Goal: Task Accomplishment & Management: Use online tool/utility

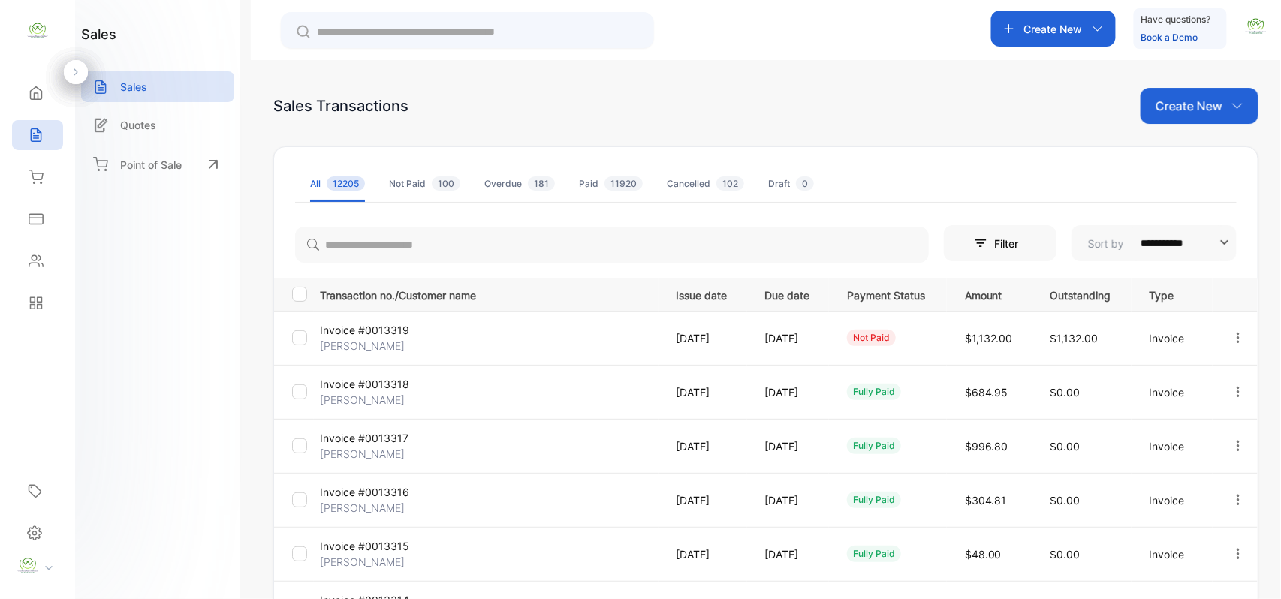
click at [1166, 111] on p "Create New" at bounding box center [1188, 106] width 67 height 18
click at [1175, 156] on icon at bounding box center [1173, 155] width 12 height 12
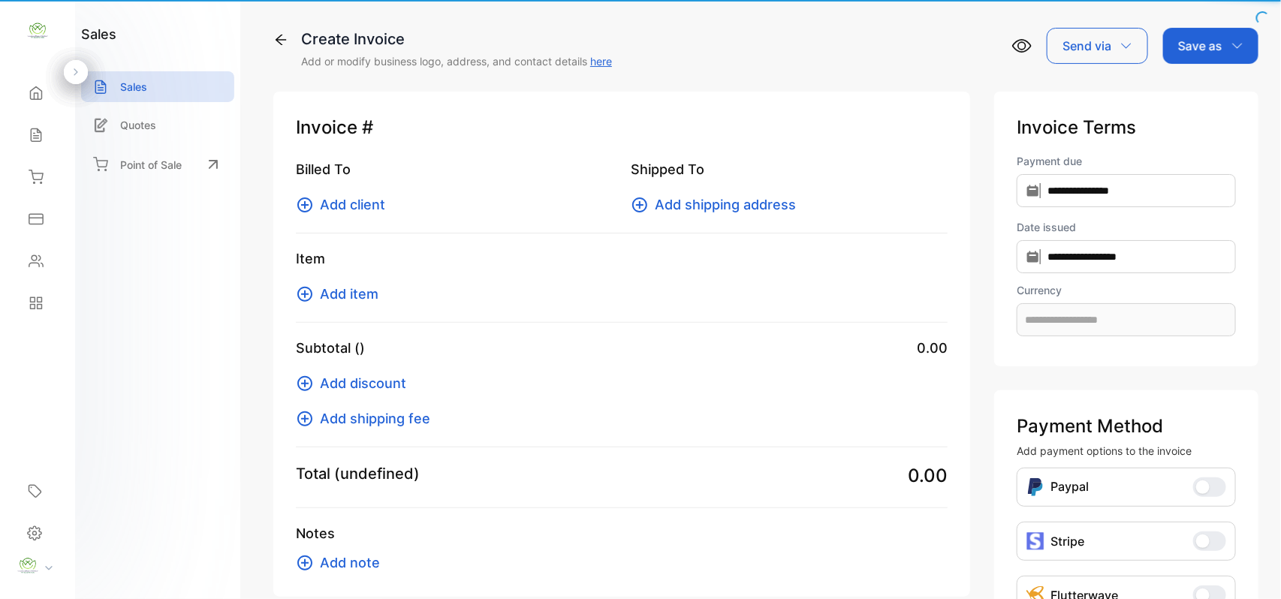
type input "**********"
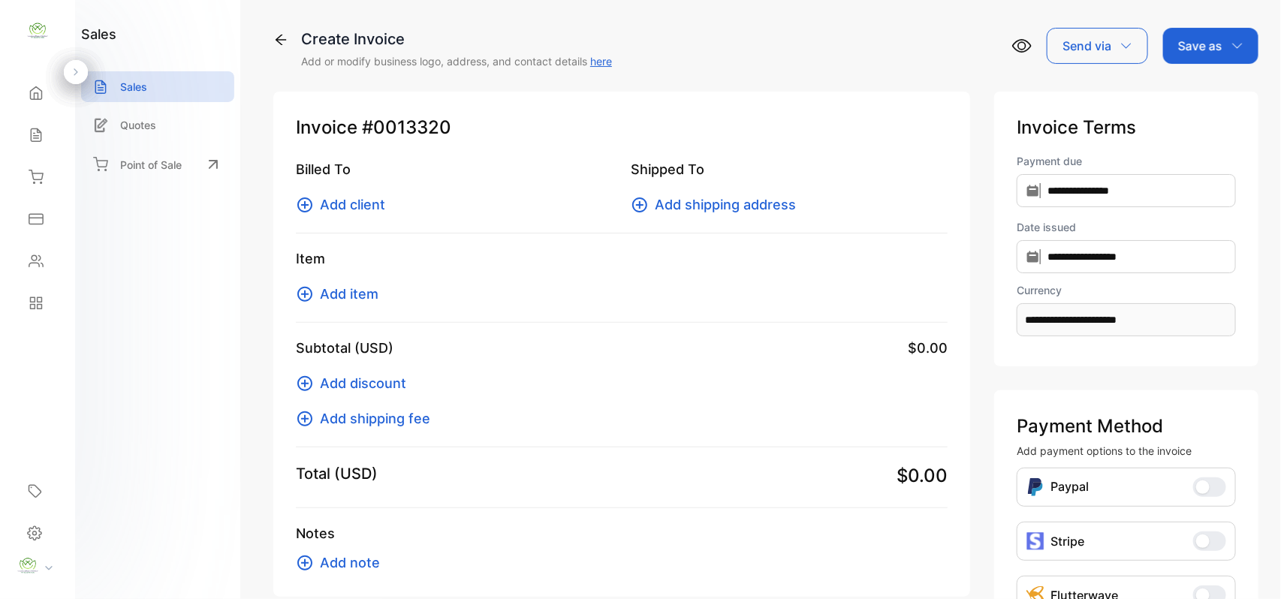
click at [339, 199] on span "Add client" at bounding box center [352, 204] width 65 height 20
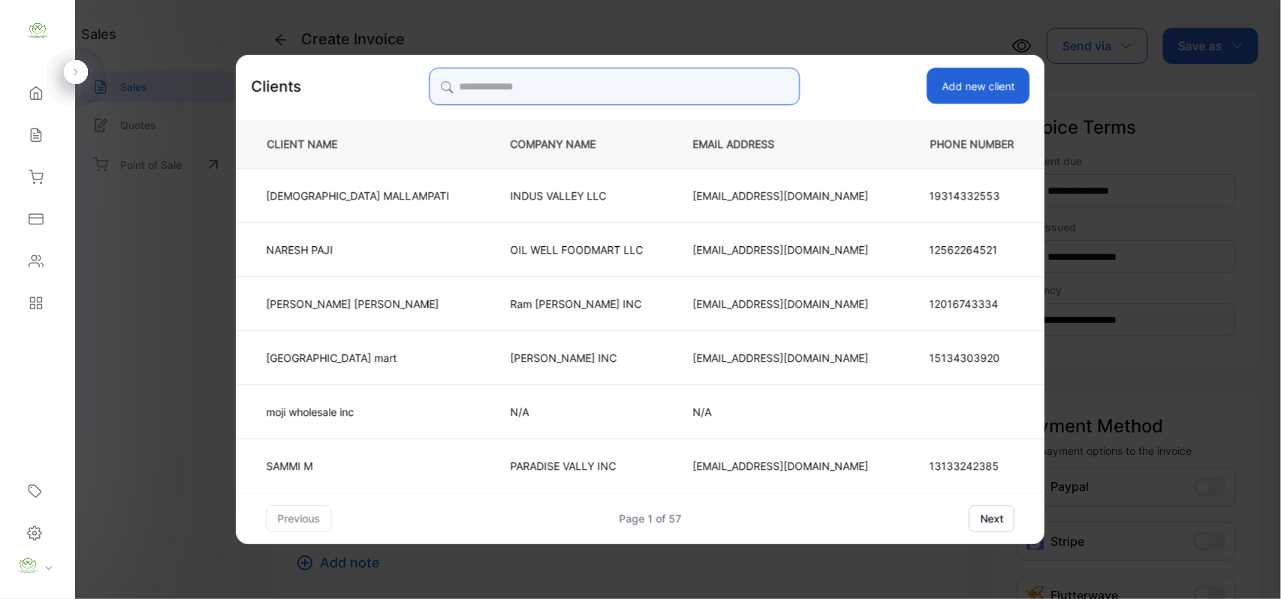
click at [518, 80] on input "search" at bounding box center [614, 87] width 371 height 38
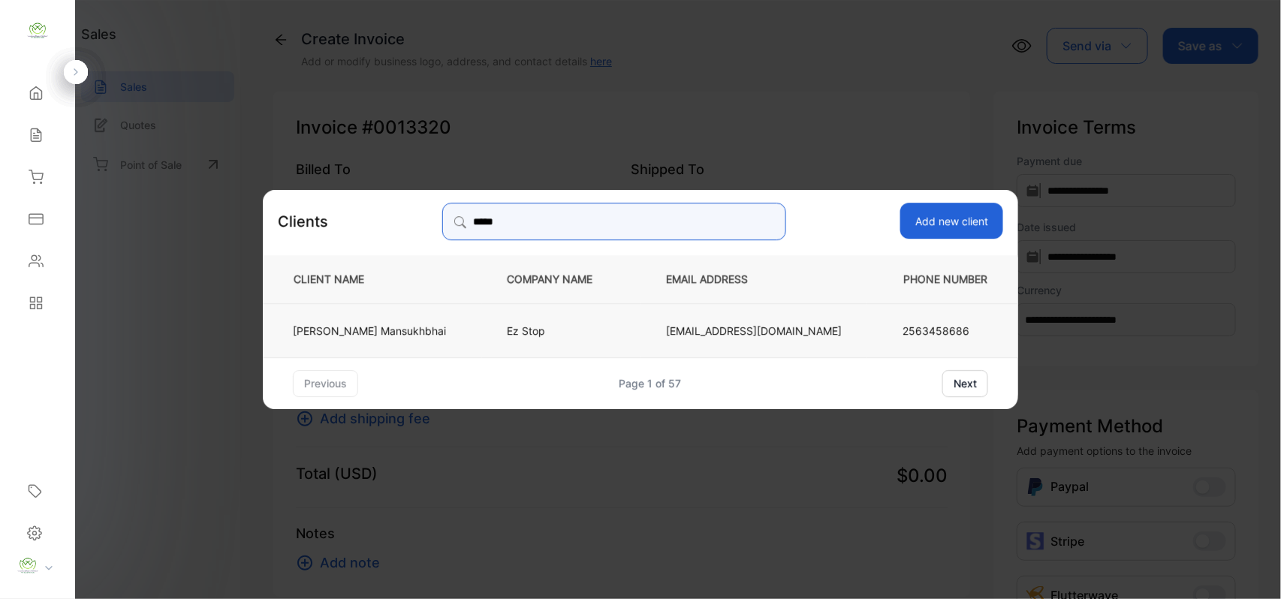
type input "*****"
click at [796, 328] on p "[EMAIL_ADDRESS][DOMAIN_NAME]" at bounding box center [754, 330] width 176 height 16
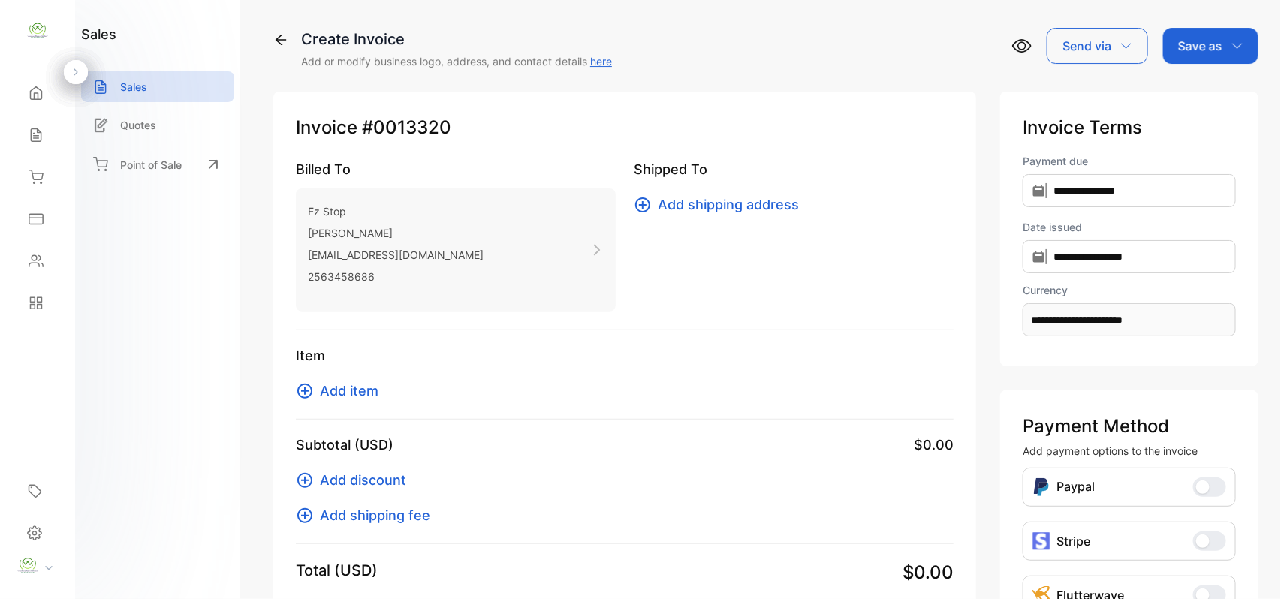
click at [348, 390] on span "Add item" at bounding box center [349, 391] width 59 height 20
click at [347, 392] on span "Add item" at bounding box center [349, 391] width 59 height 20
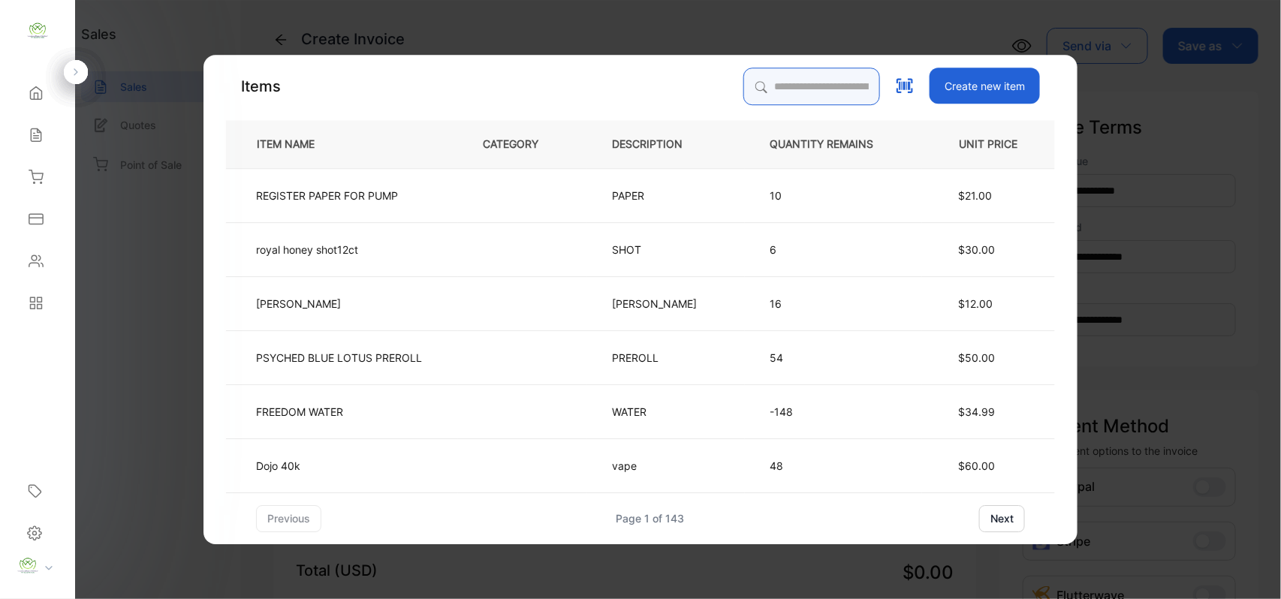
click at [746, 83] on input "search" at bounding box center [811, 87] width 137 height 38
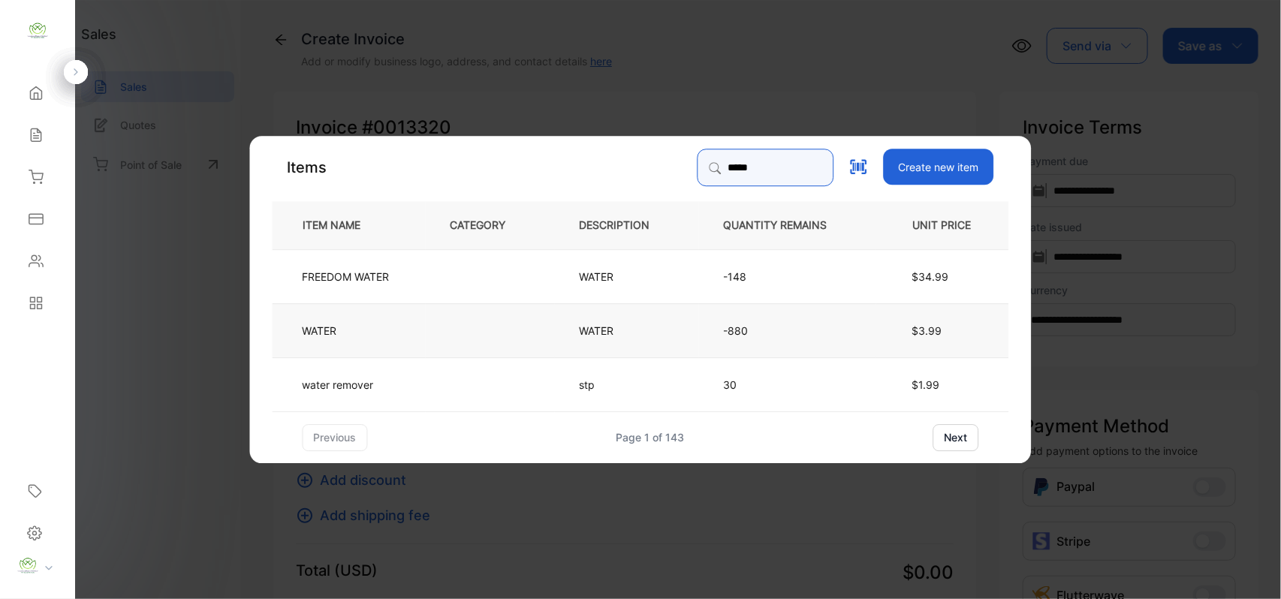
type input "*****"
click at [474, 324] on td at bounding box center [490, 329] width 129 height 54
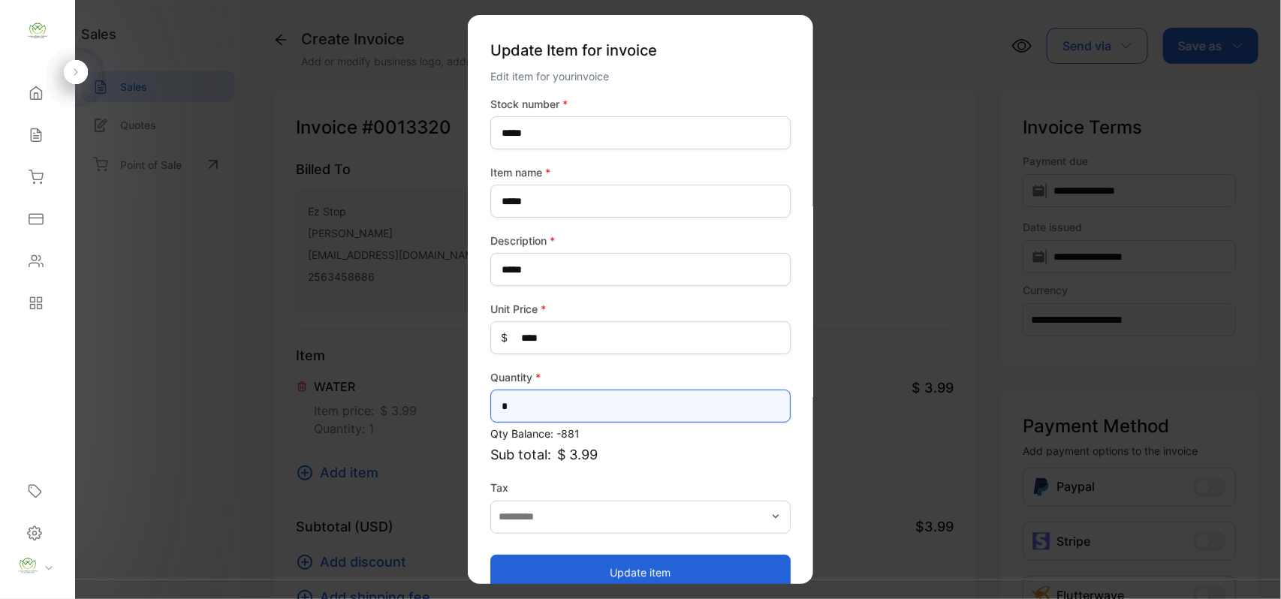
click at [540, 397] on input "*" at bounding box center [640, 406] width 300 height 33
type input "**"
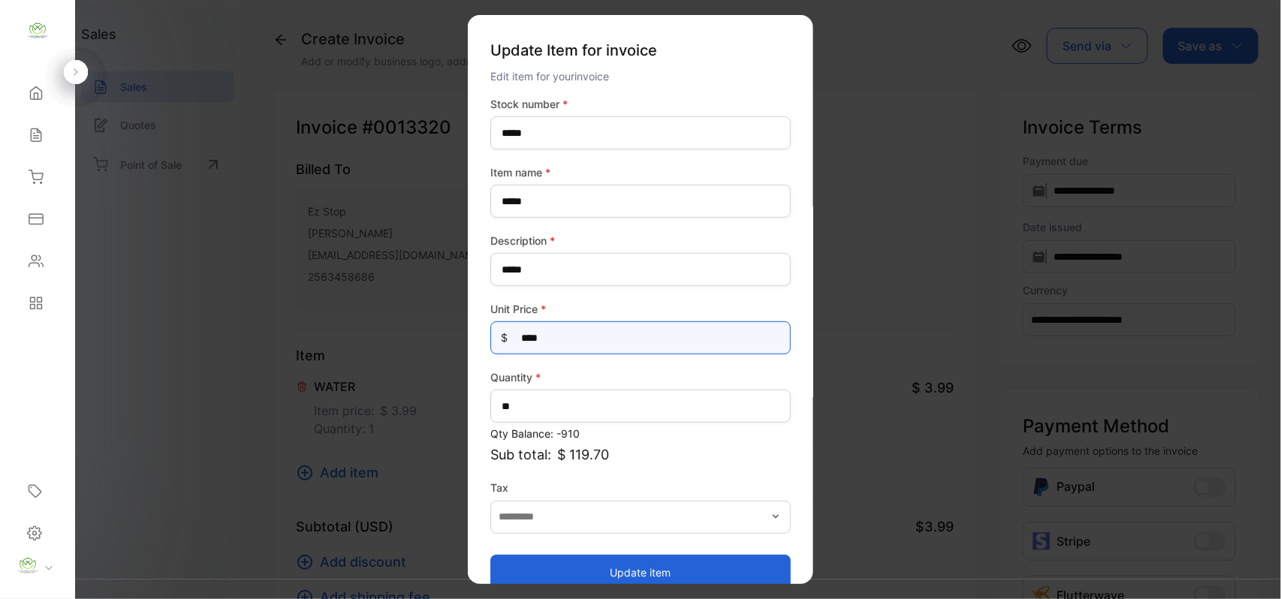
click at [574, 340] on Price-inputprice "****" at bounding box center [640, 337] width 300 height 33
type Price-inputprice "****"
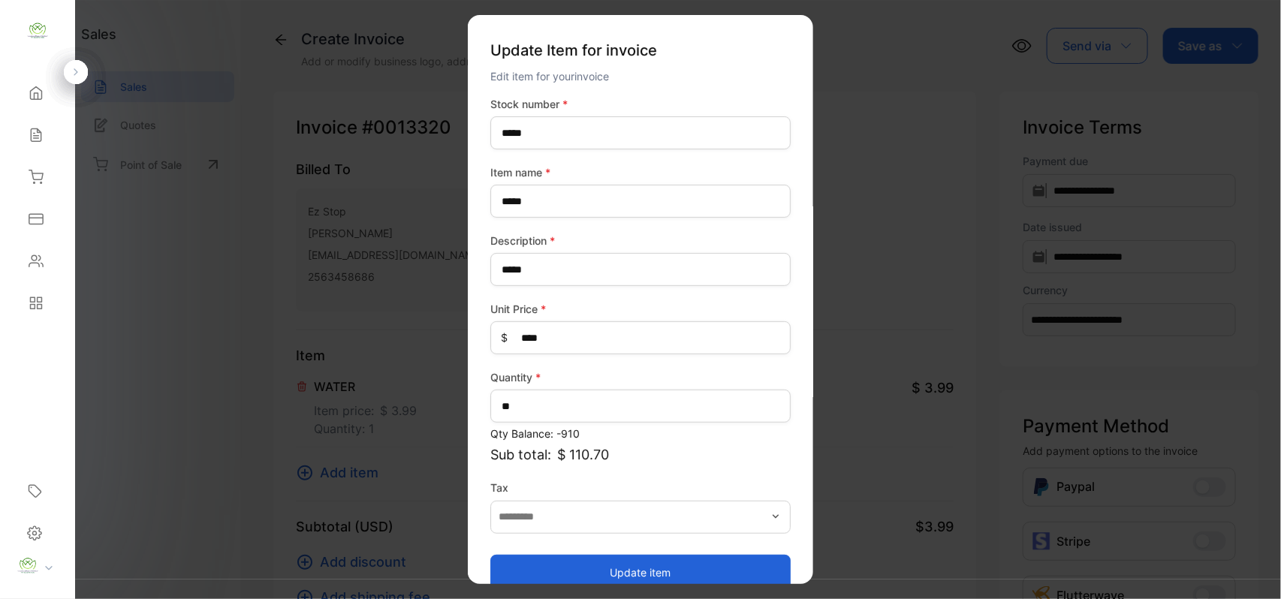
click at [634, 569] on button "Update item" at bounding box center [640, 572] width 300 height 36
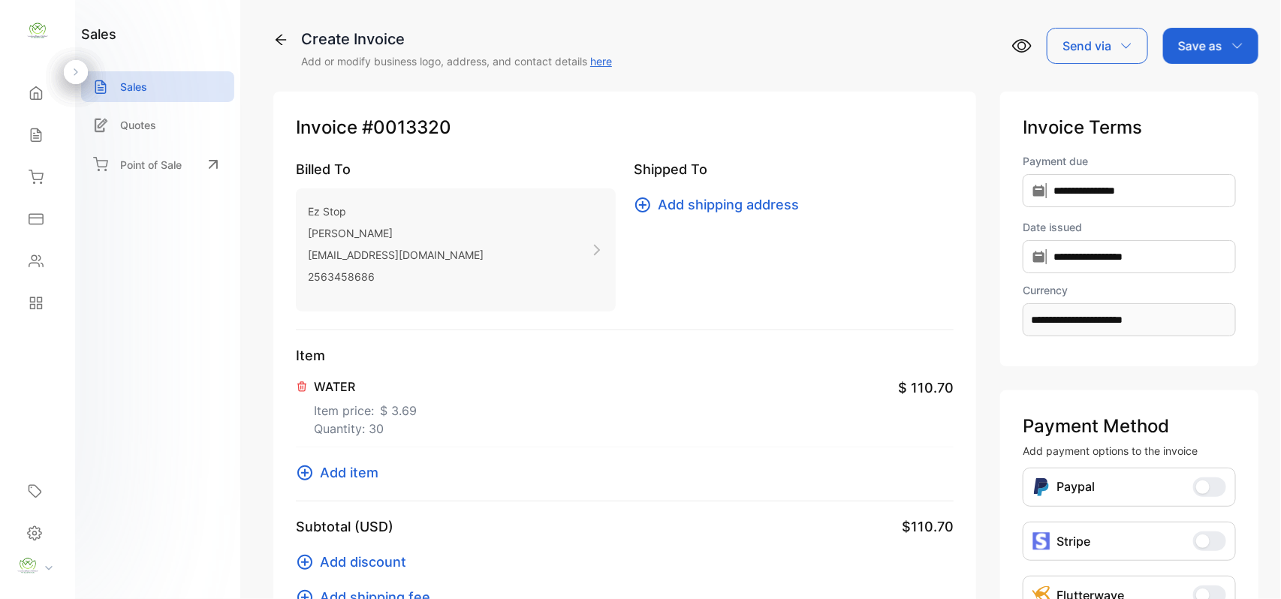
click at [345, 477] on span "Add item" at bounding box center [349, 472] width 59 height 20
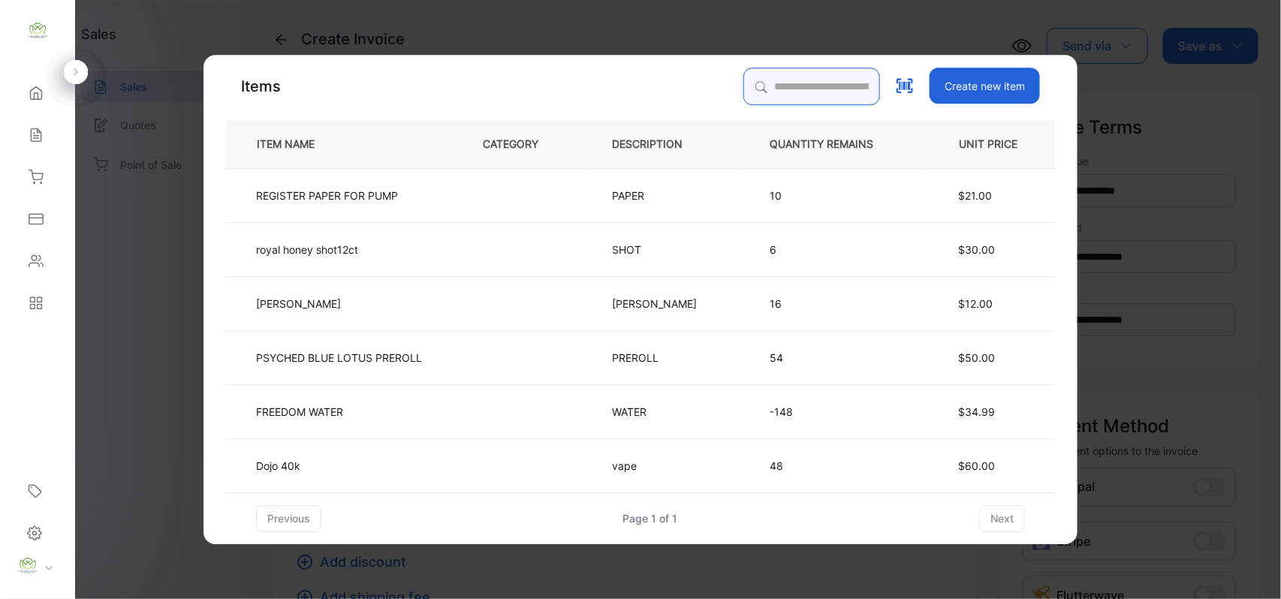
click at [743, 82] on input "search" at bounding box center [811, 87] width 137 height 38
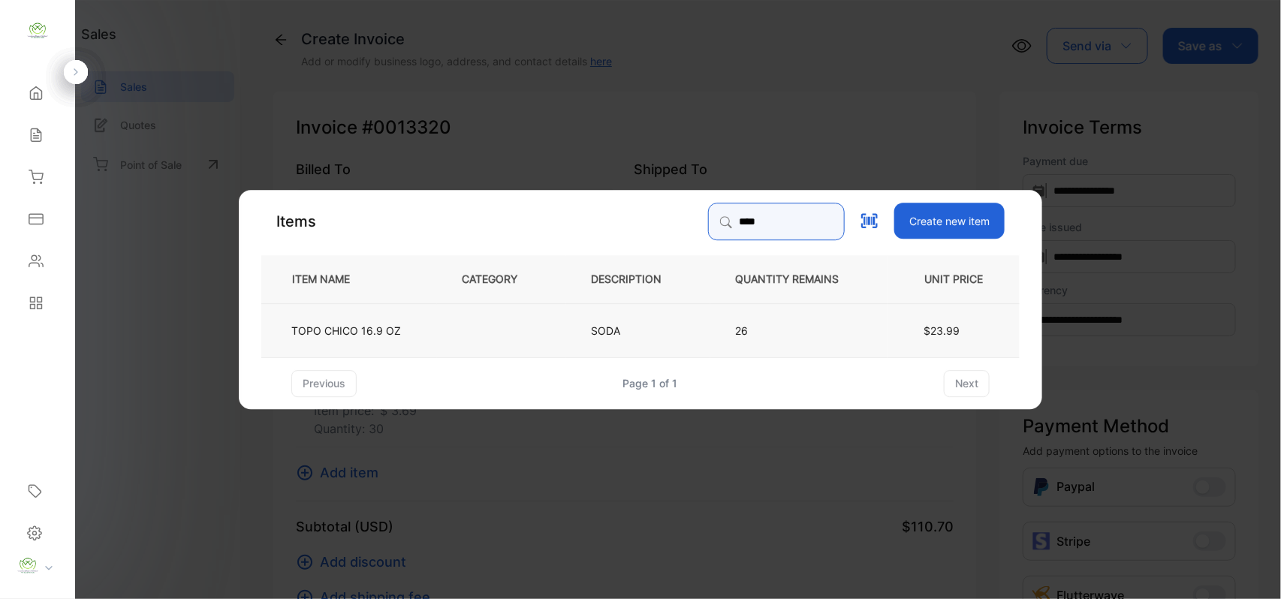
type input "****"
click at [585, 324] on td "SODA" at bounding box center [638, 329] width 144 height 54
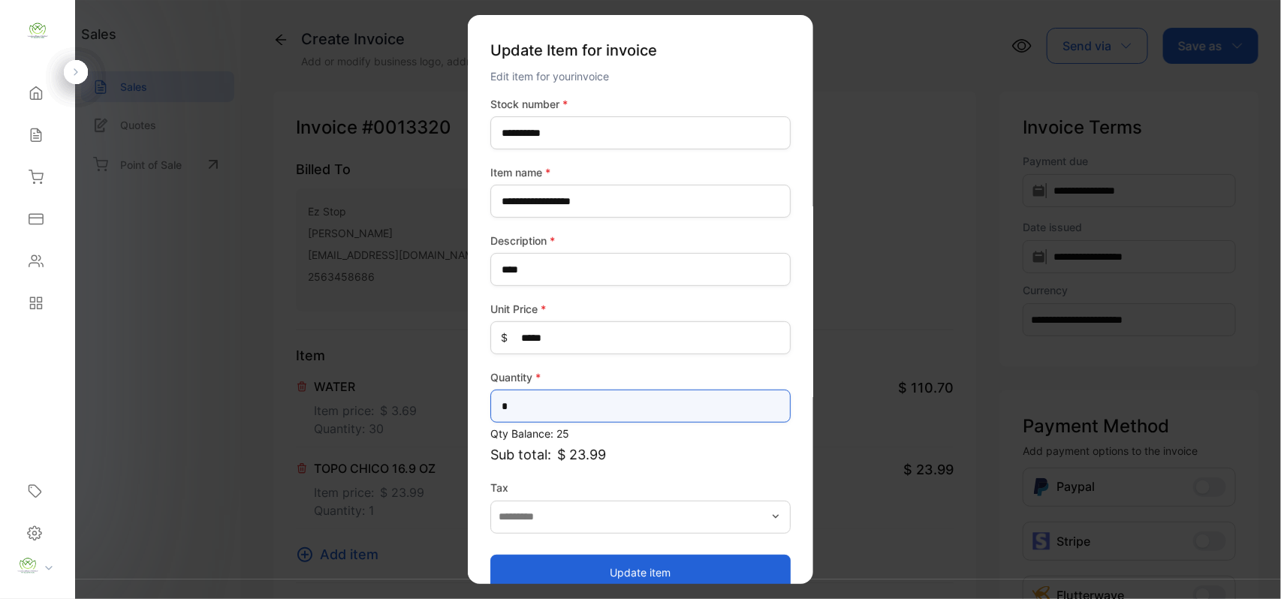
click at [531, 406] on input "*" at bounding box center [640, 406] width 300 height 33
type input "**"
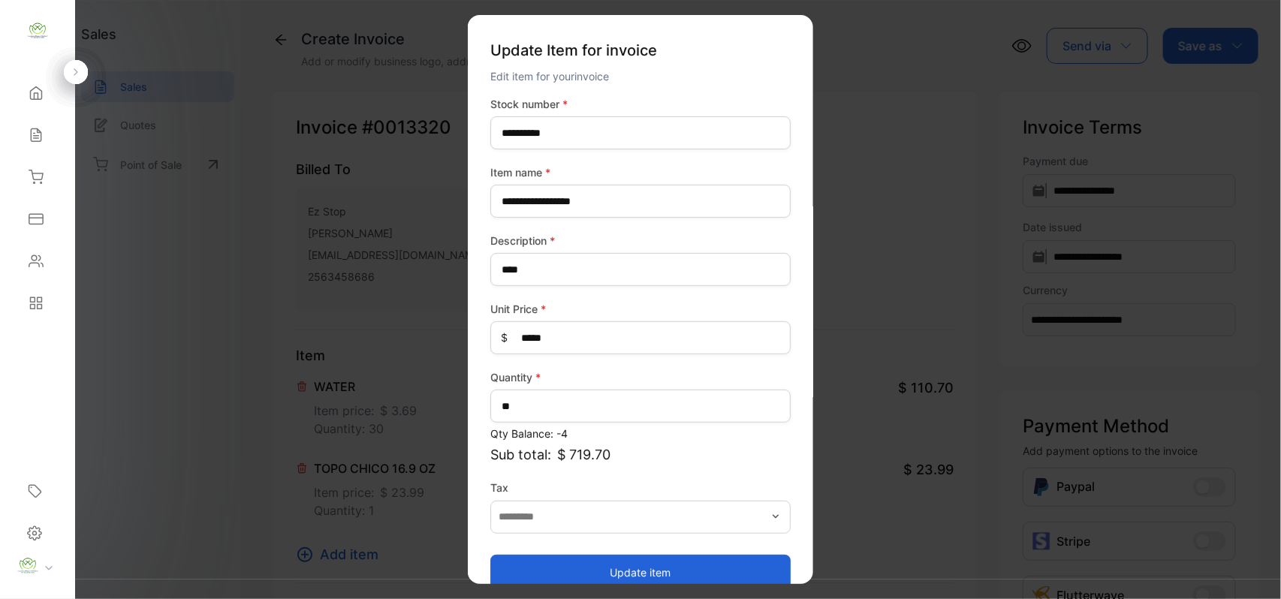
click at [662, 572] on button "Update item" at bounding box center [640, 572] width 300 height 36
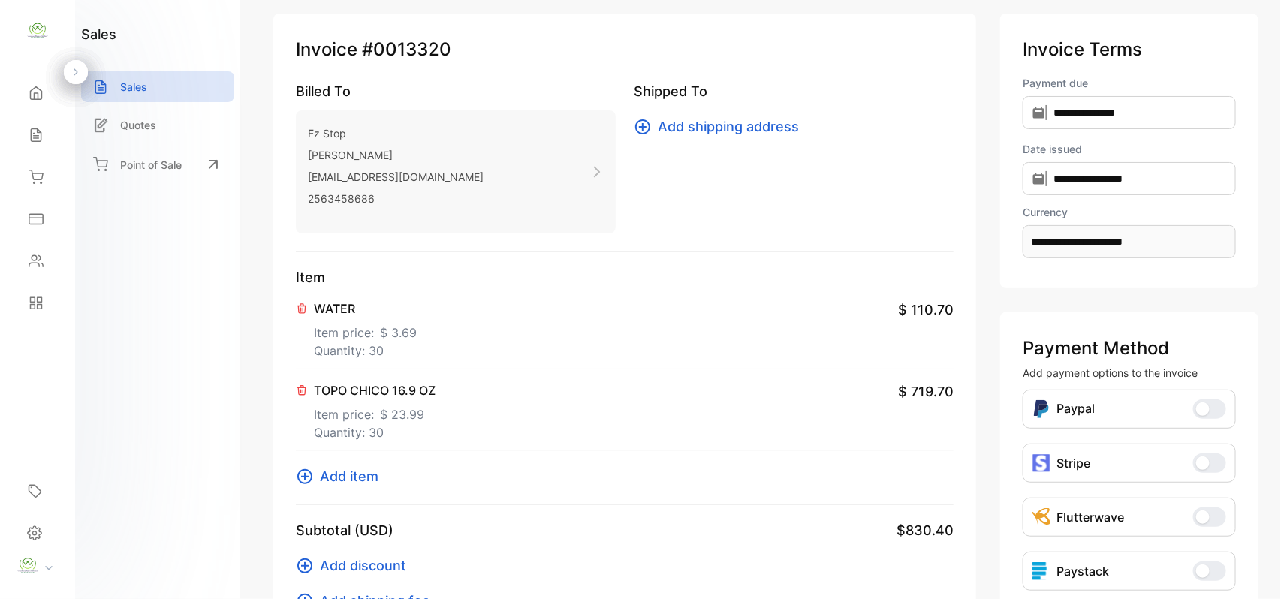
scroll to position [233, 0]
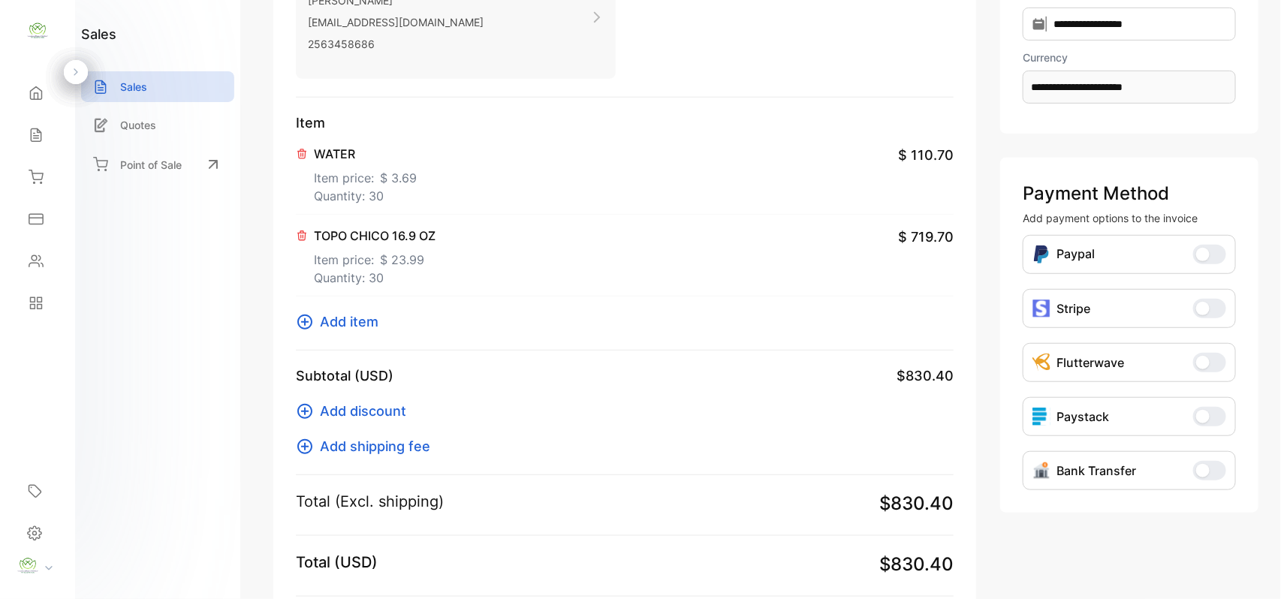
click at [371, 451] on span "Add shipping fee" at bounding box center [375, 446] width 110 height 20
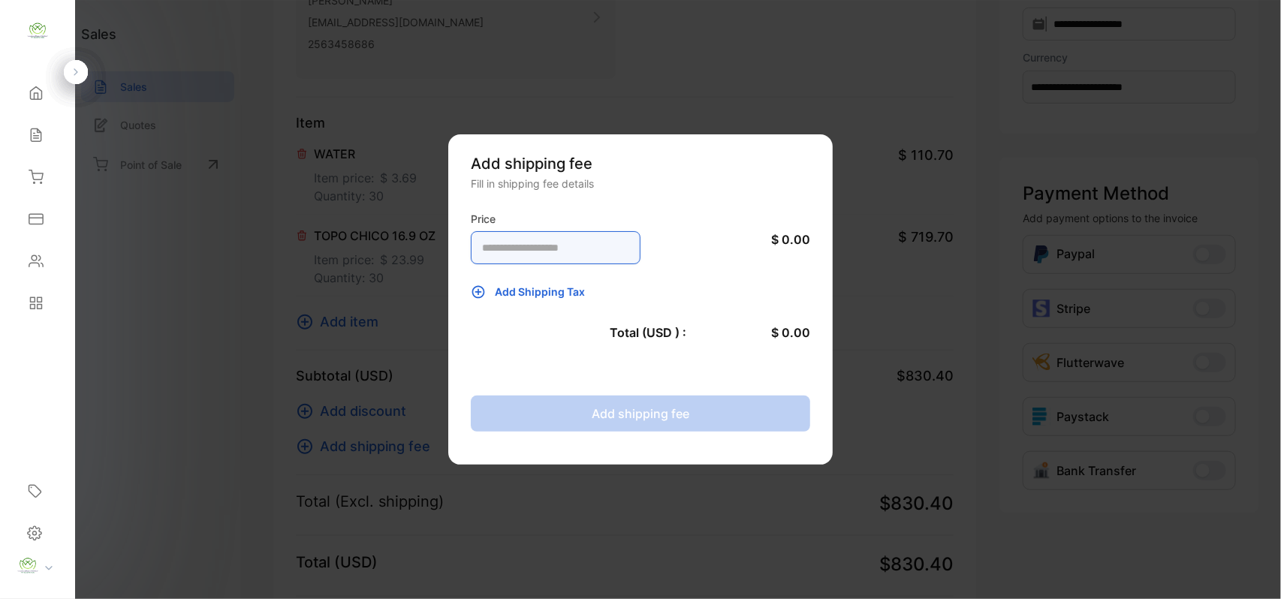
click at [515, 254] on input "number" at bounding box center [556, 247] width 170 height 33
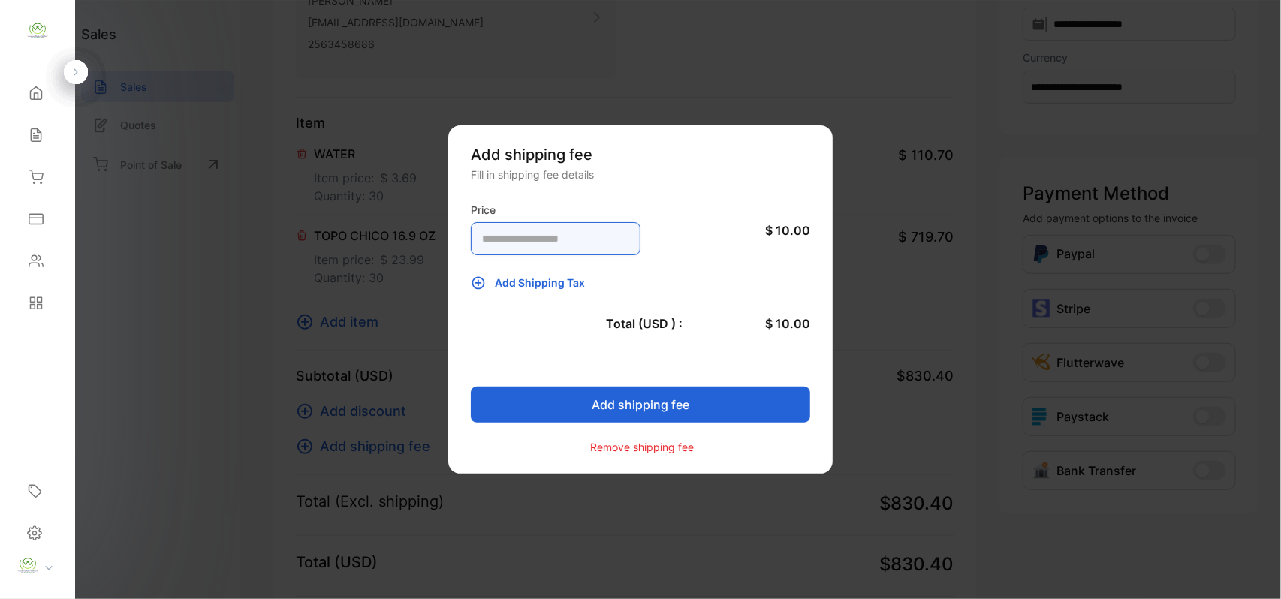
type input "**"
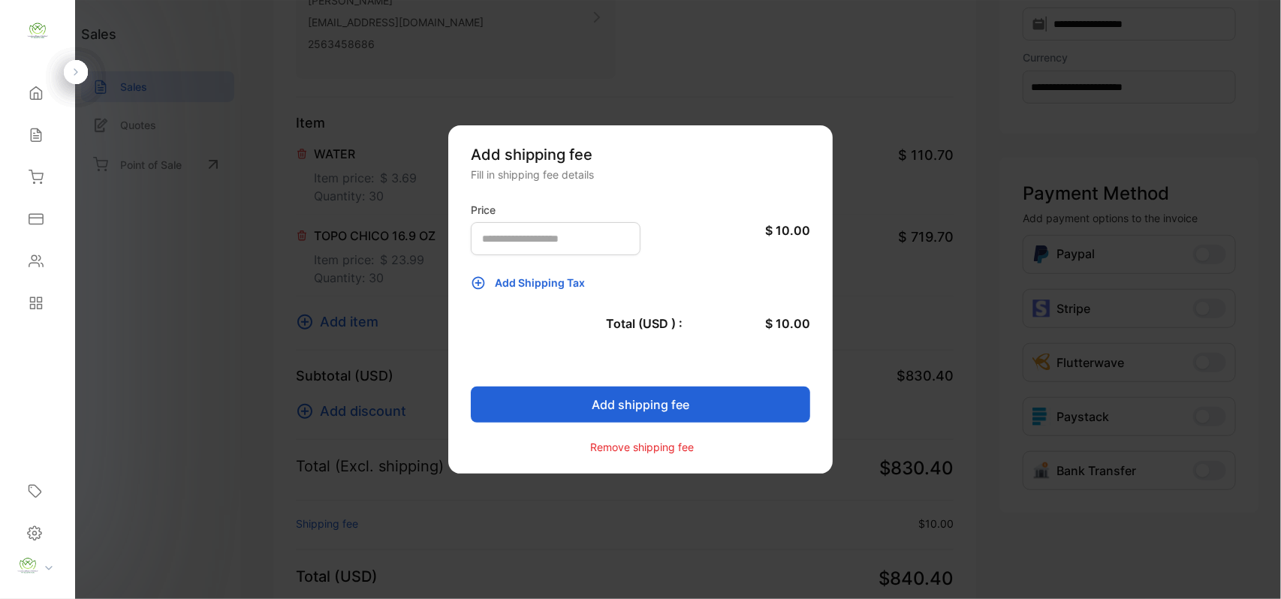
click at [673, 405] on button "Add shipping fee" at bounding box center [640, 405] width 339 height 36
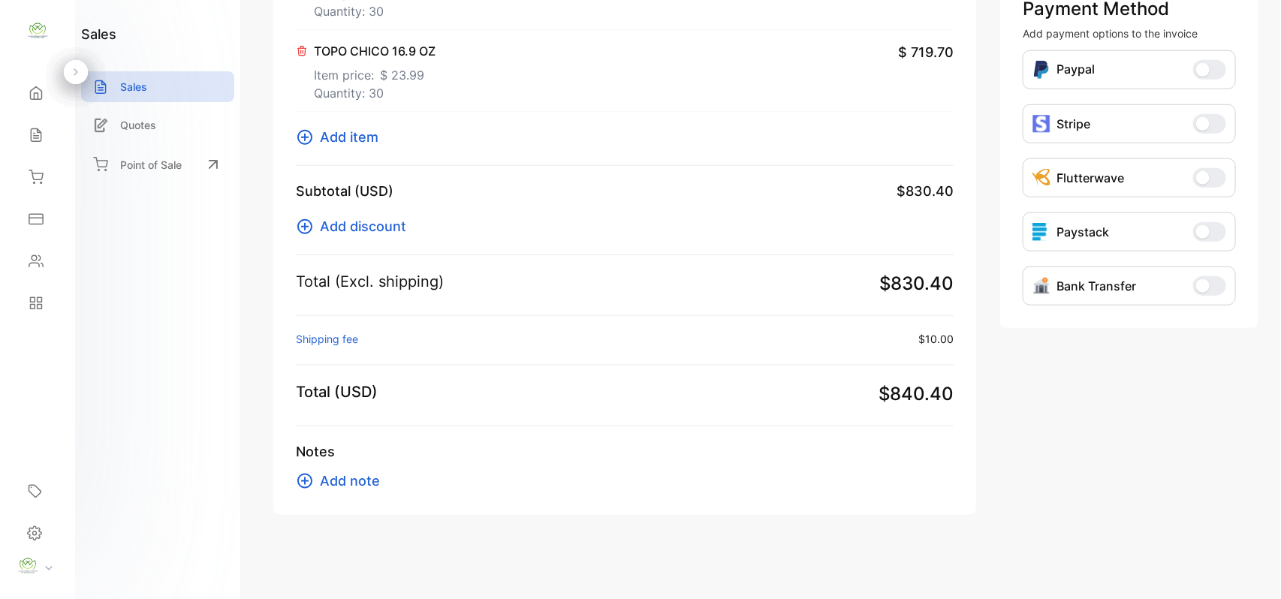
scroll to position [0, 0]
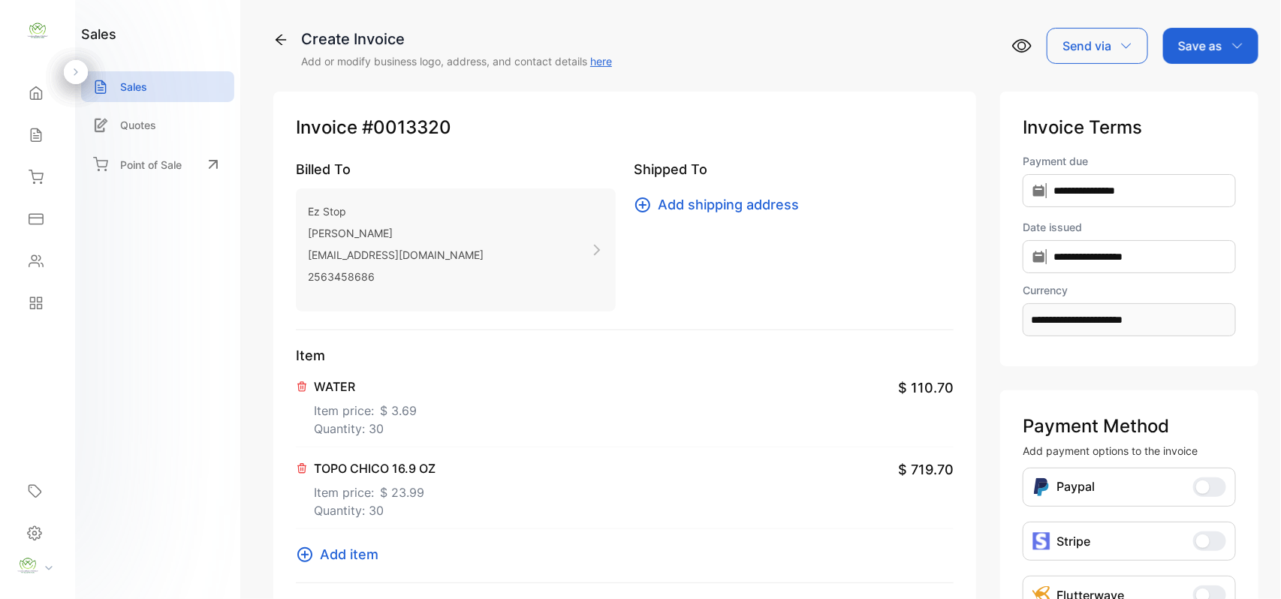
click at [1196, 47] on p "Save as" at bounding box center [1200, 46] width 44 height 18
click at [1190, 91] on div "Invoice" at bounding box center [1206, 95] width 86 height 30
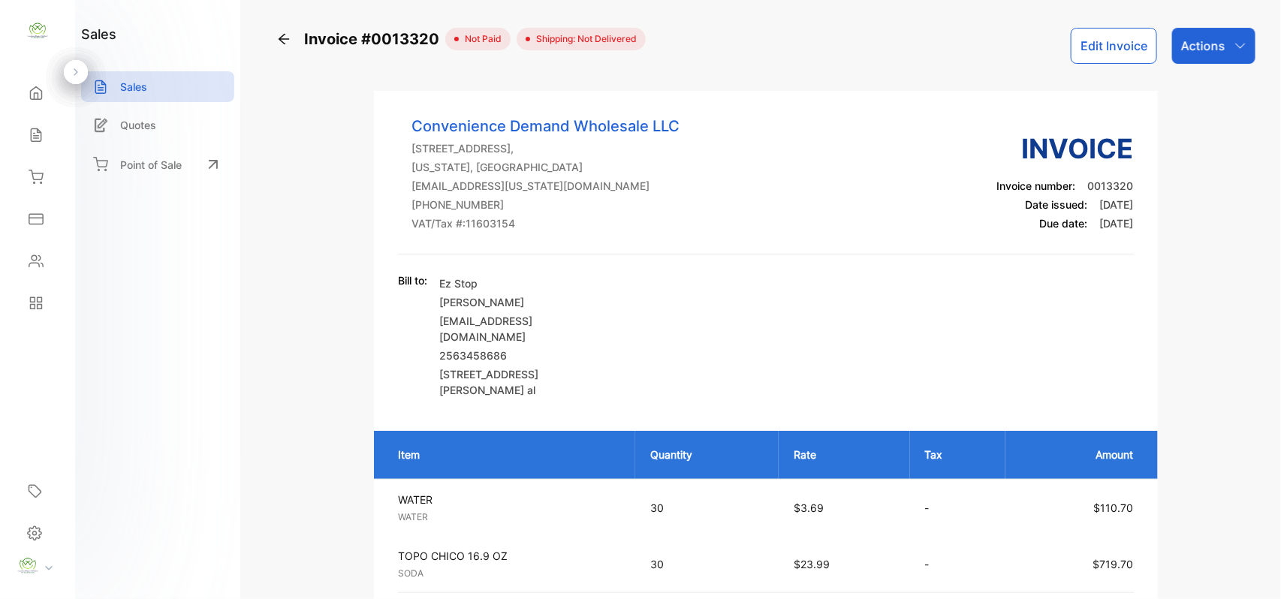
click at [1198, 44] on p "Actions" at bounding box center [1203, 46] width 44 height 18
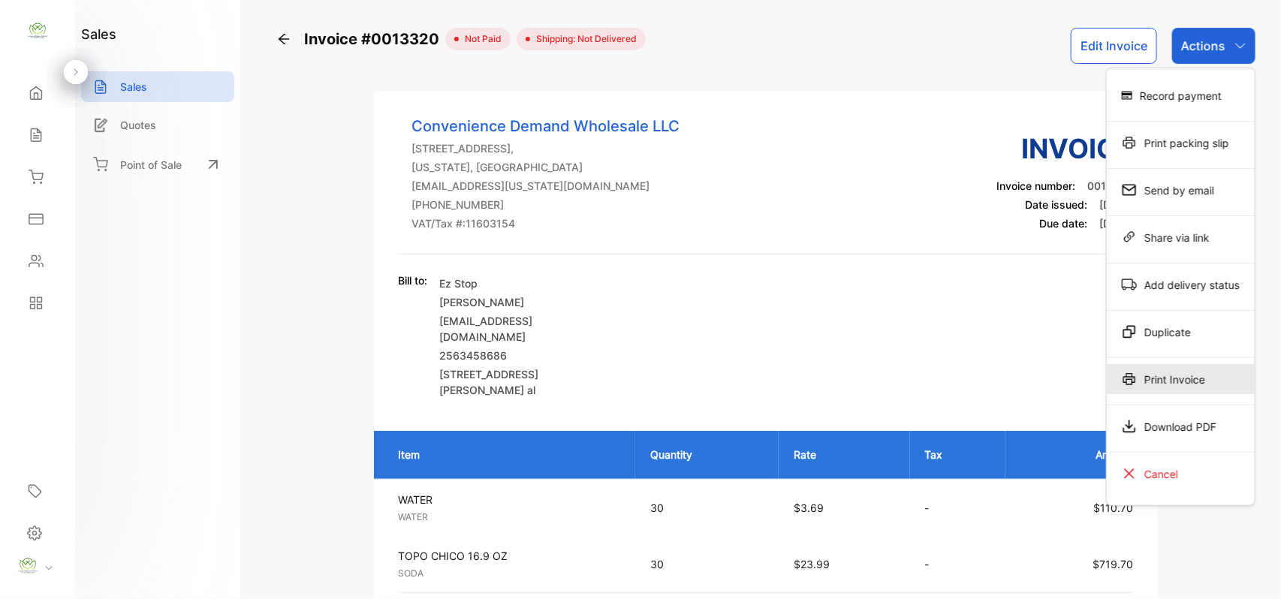
click at [1178, 379] on div "Print Invoice" at bounding box center [1180, 379] width 148 height 30
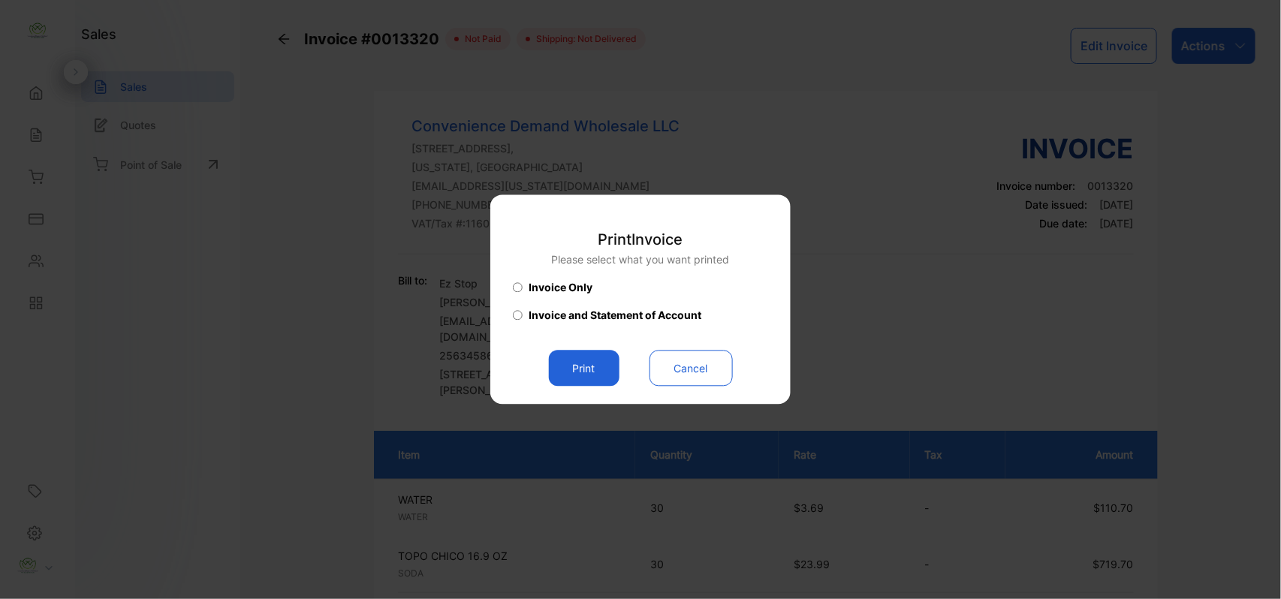
click at [580, 374] on button "Print" at bounding box center [584, 369] width 71 height 36
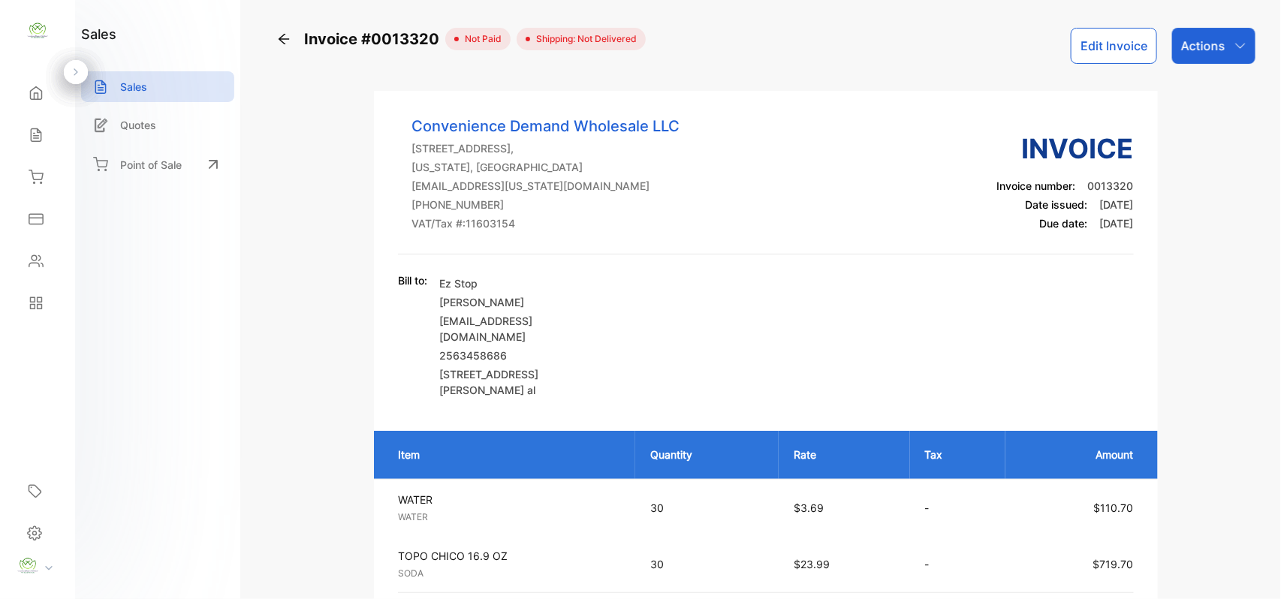
click at [1205, 48] on p "Actions" at bounding box center [1203, 46] width 44 height 18
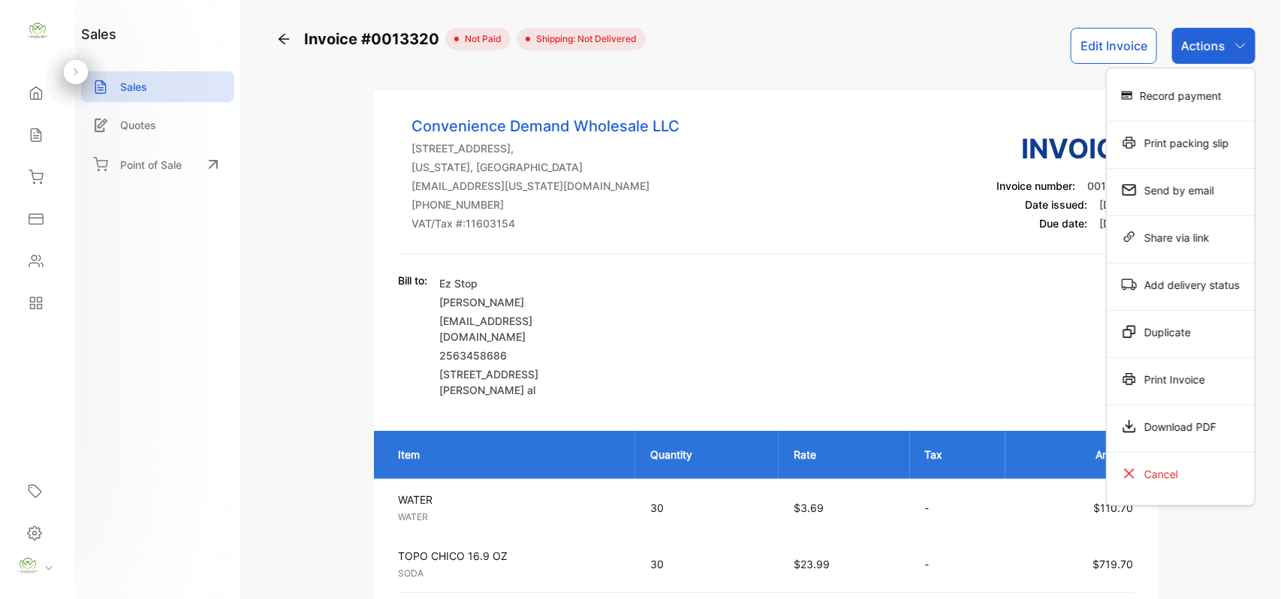
click at [1175, 381] on div "Print Invoice" at bounding box center [1180, 379] width 148 height 30
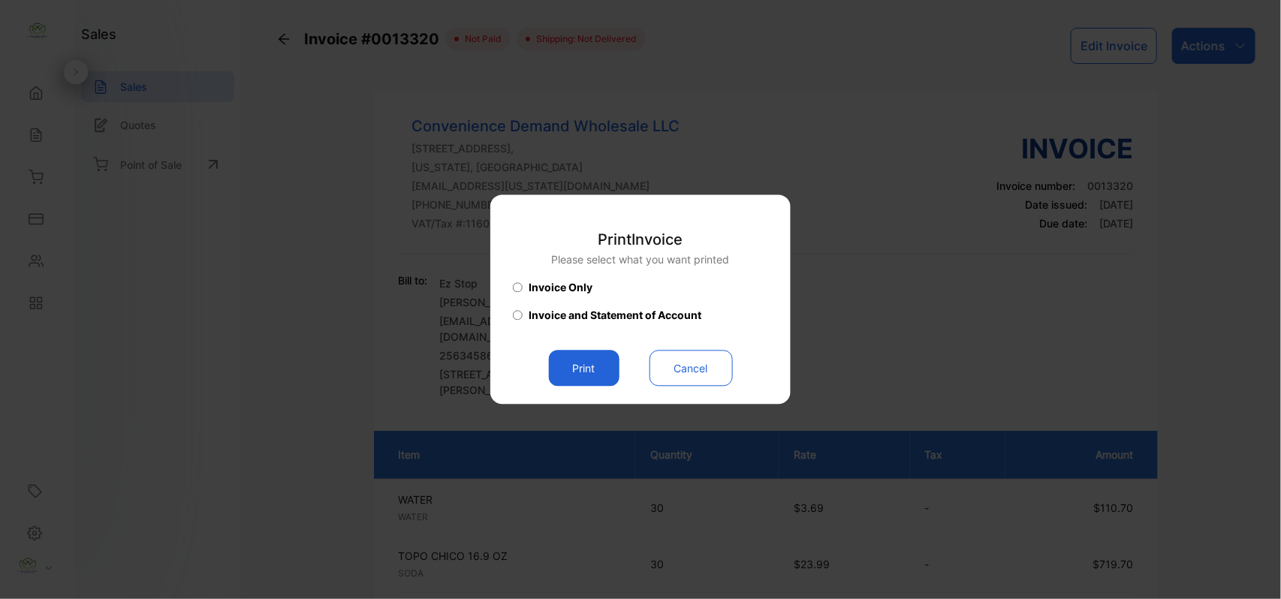
click at [567, 371] on button "Print" at bounding box center [584, 369] width 71 height 36
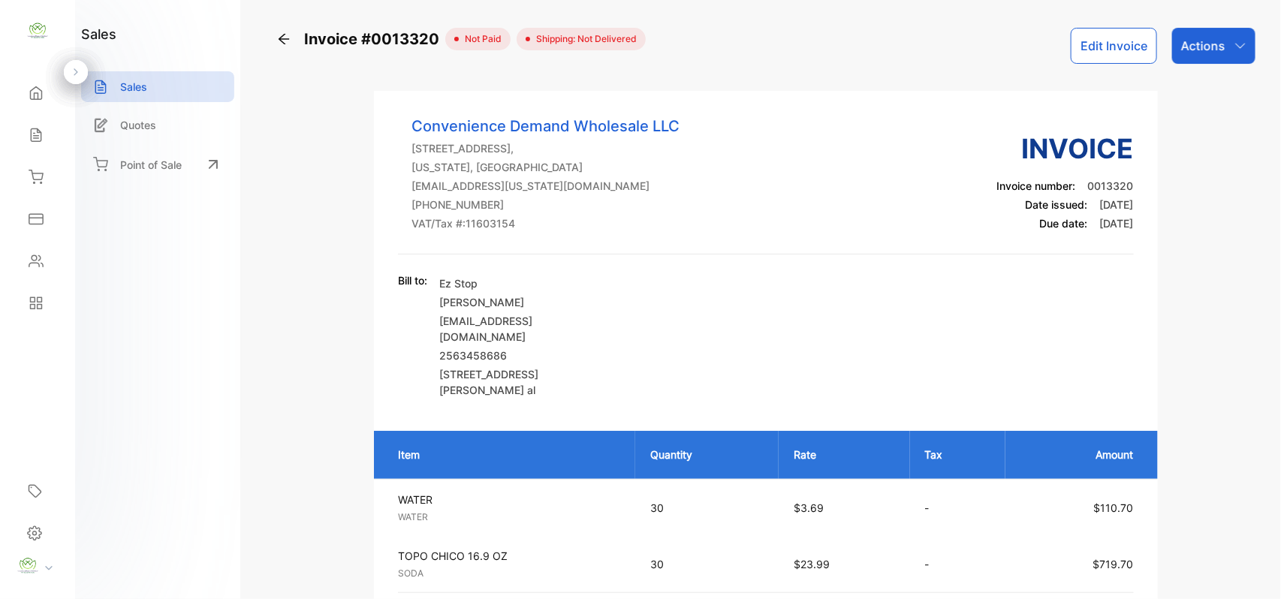
click at [168, 93] on div "Sales" at bounding box center [157, 86] width 153 height 31
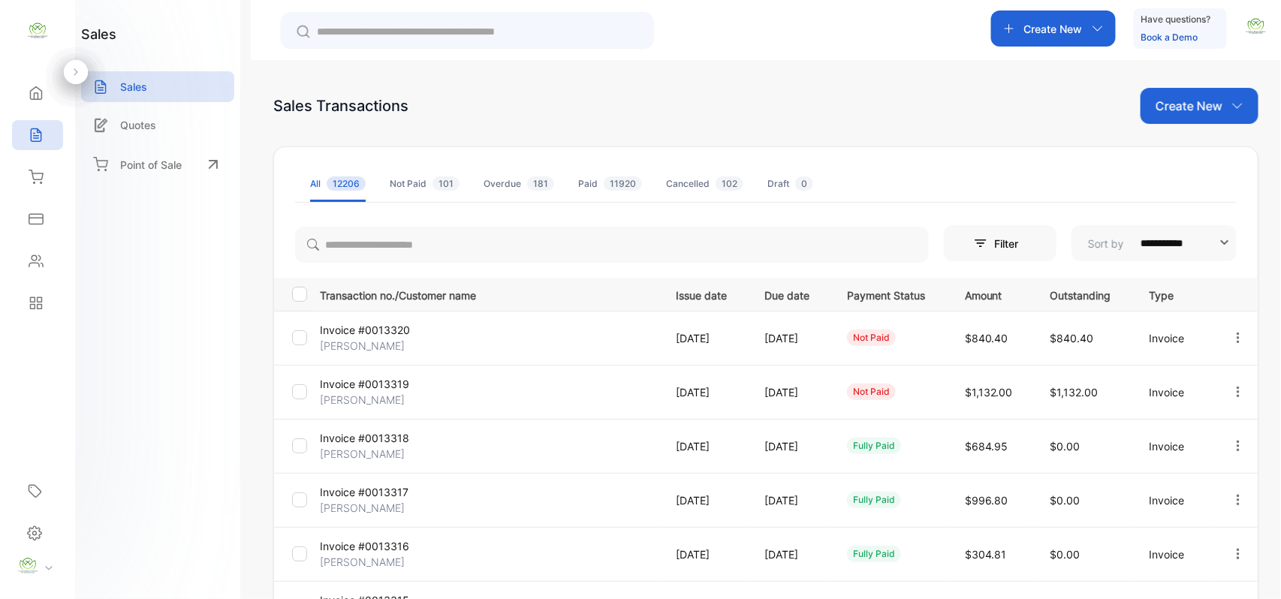
click at [393, 30] on input "text" at bounding box center [478, 32] width 322 height 16
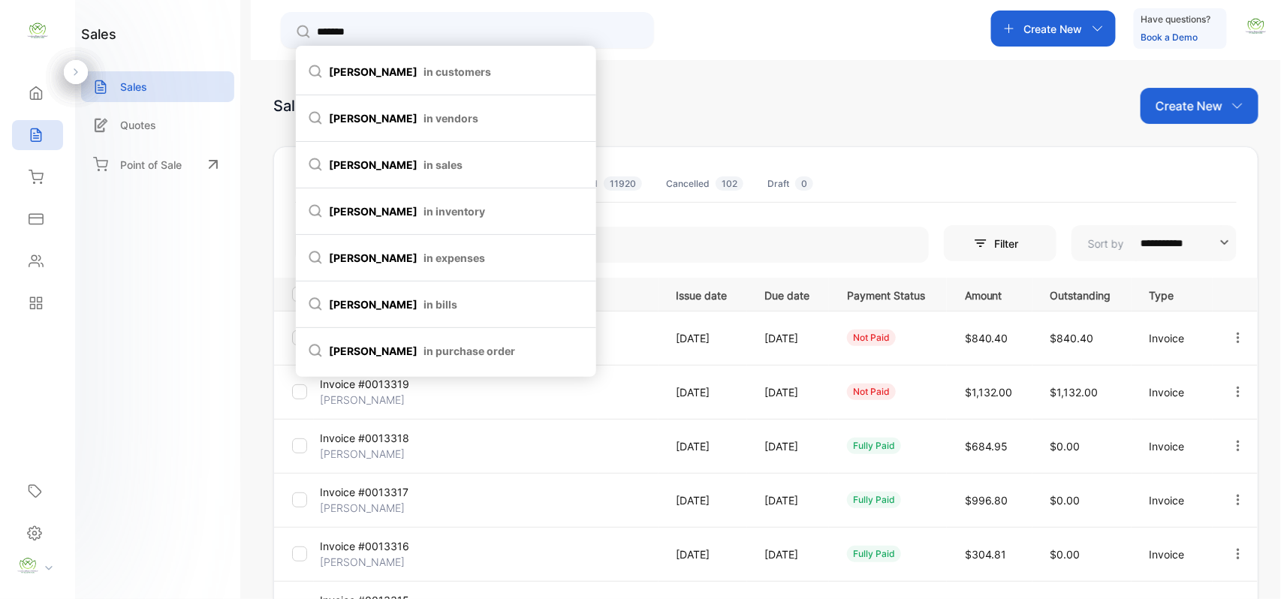
type input "*******"
click at [423, 74] on span "in customers" at bounding box center [457, 72] width 68 height 16
type input "*******"
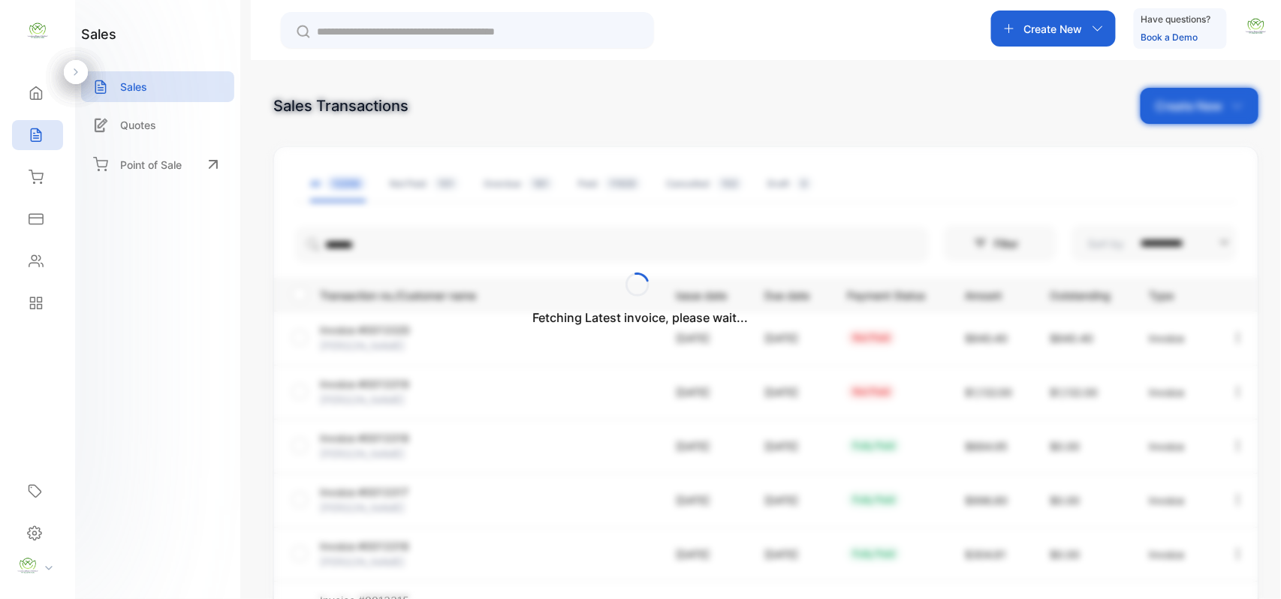
click at [366, 23] on div "Fetching Latest invoice, please wait..." at bounding box center [640, 299] width 1281 height 599
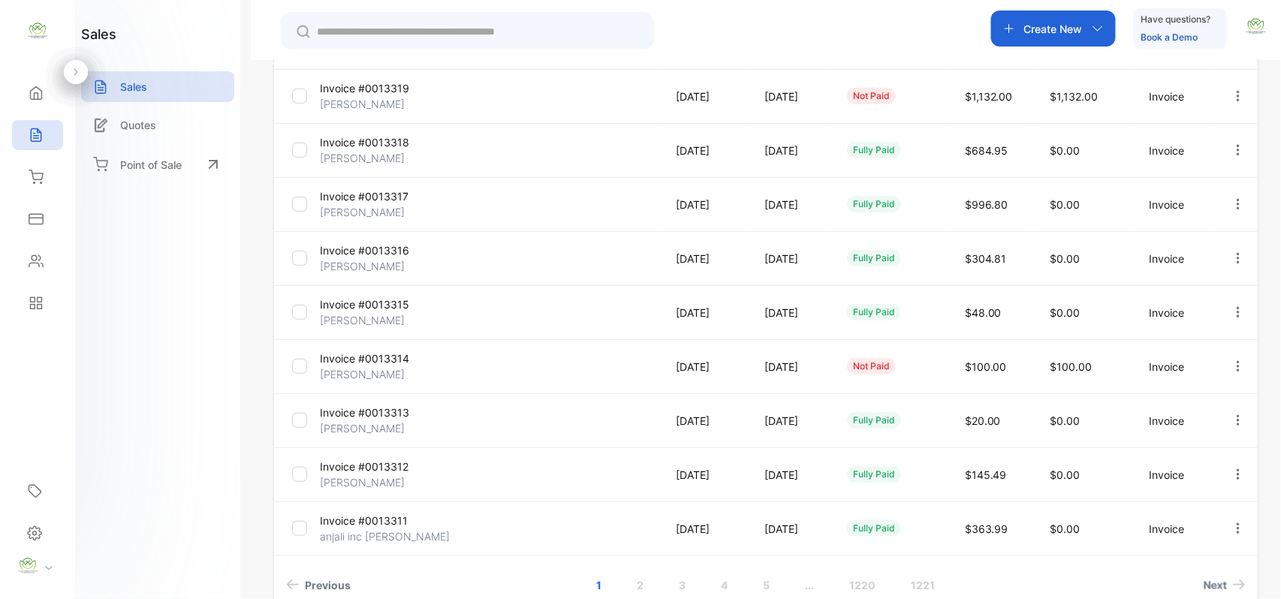
scroll to position [385, 0]
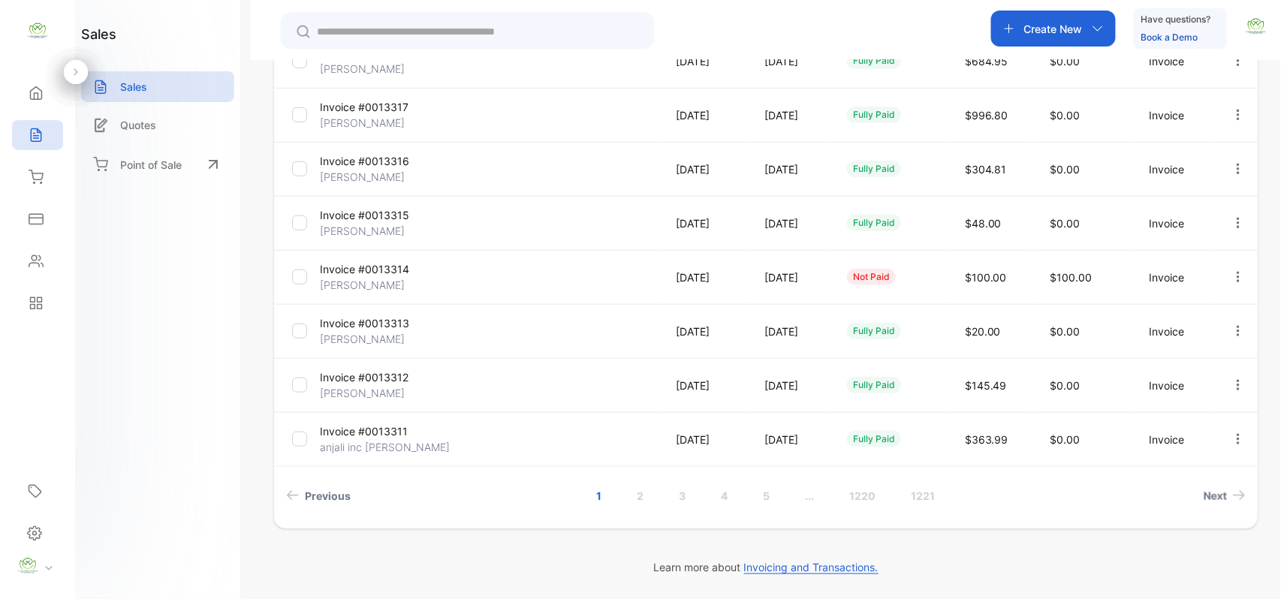
click at [640, 497] on link "2" at bounding box center [640, 496] width 43 height 28
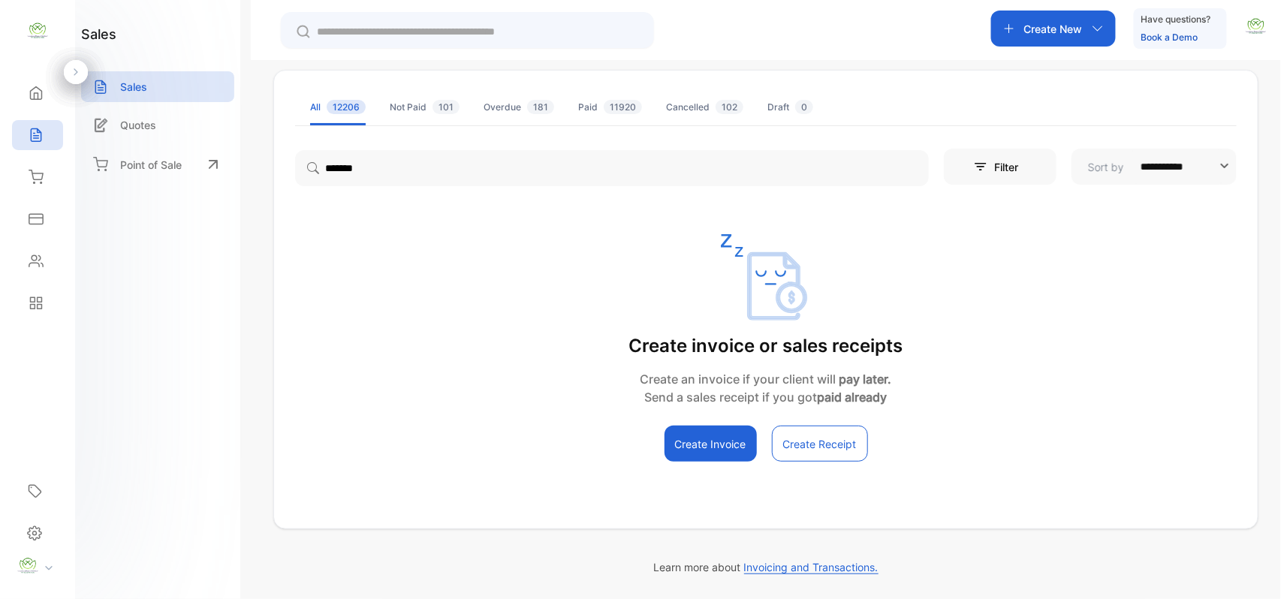
scroll to position [77, 0]
click at [153, 82] on div "Sales" at bounding box center [157, 86] width 153 height 31
click at [147, 85] on p "Sales" at bounding box center [133, 87] width 27 height 16
click at [286, 29] on div at bounding box center [467, 30] width 373 height 36
click at [405, 106] on div "Not Paid 101" at bounding box center [425, 108] width 70 height 14
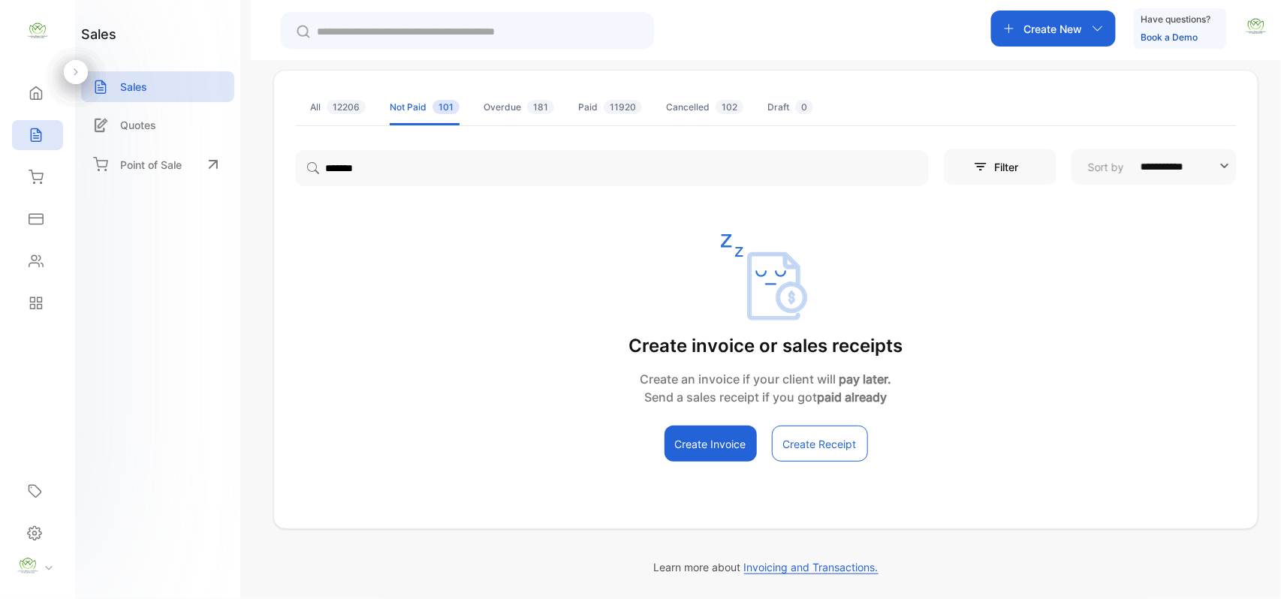
click at [38, 94] on icon at bounding box center [36, 93] width 11 height 13
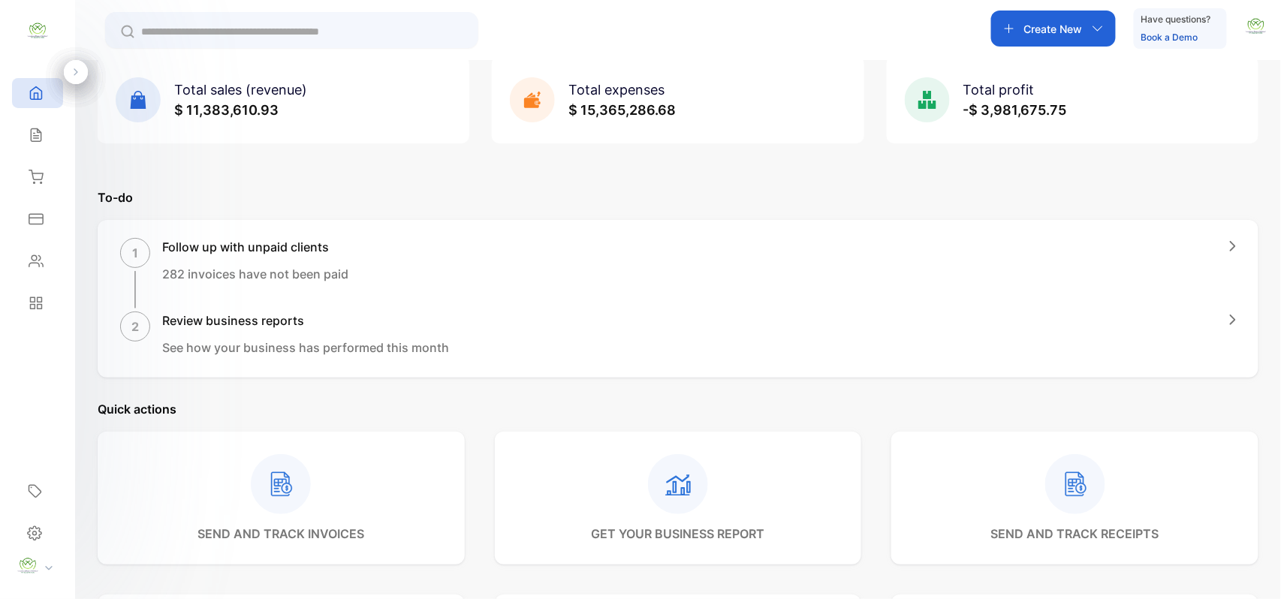
click at [34, 139] on icon at bounding box center [36, 135] width 10 height 13
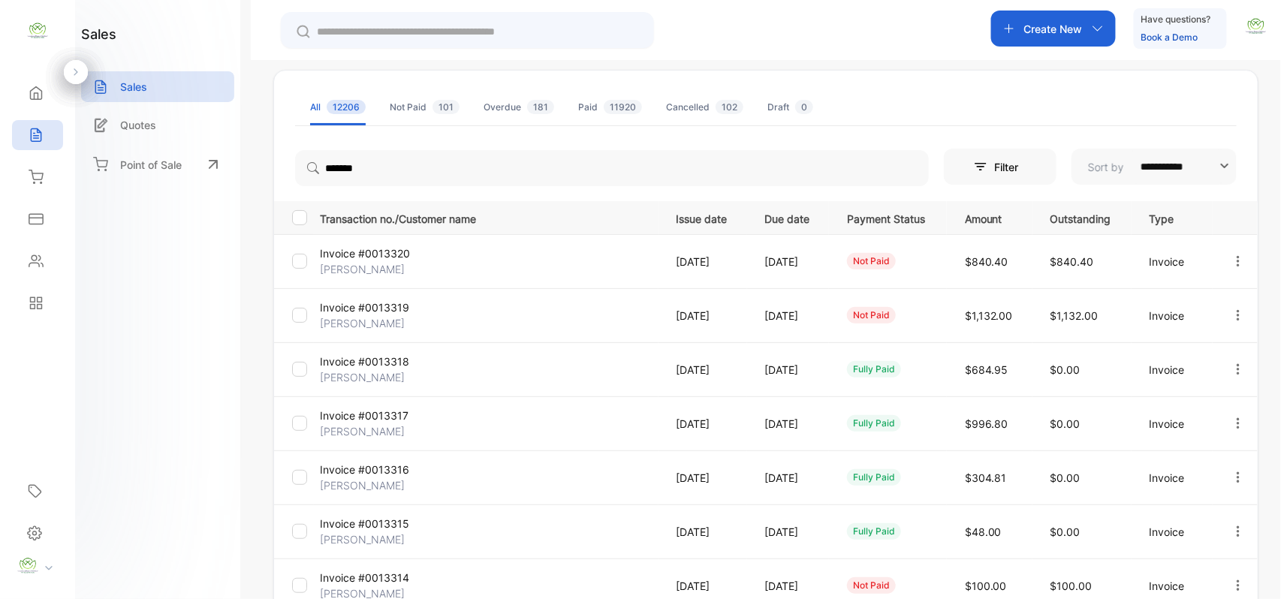
click at [344, 38] on input "text" at bounding box center [478, 32] width 322 height 16
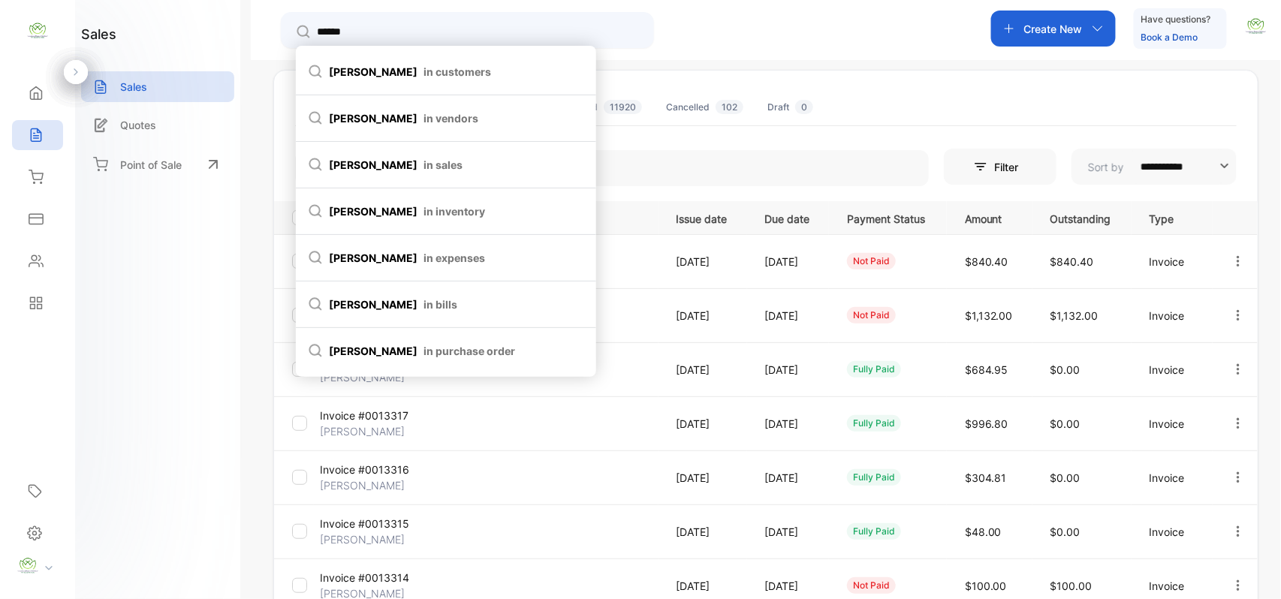
type input "******"
click at [423, 71] on span "in customers" at bounding box center [457, 72] width 68 height 16
type input "******"
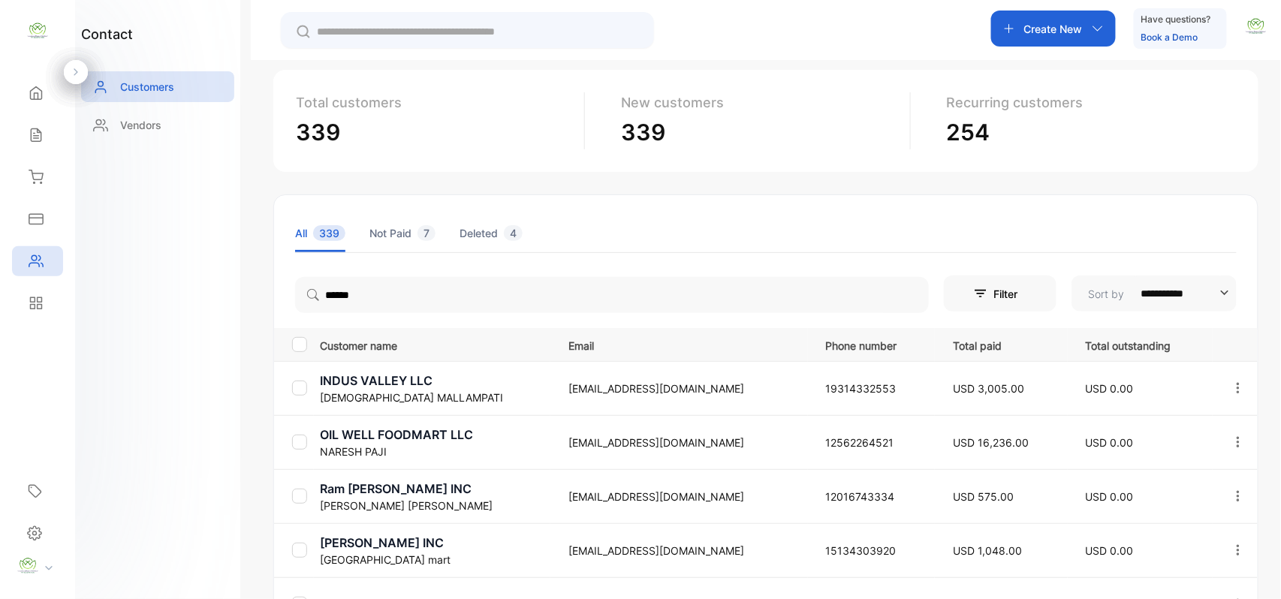
click at [46, 180] on div "Inventory" at bounding box center [37, 177] width 51 height 30
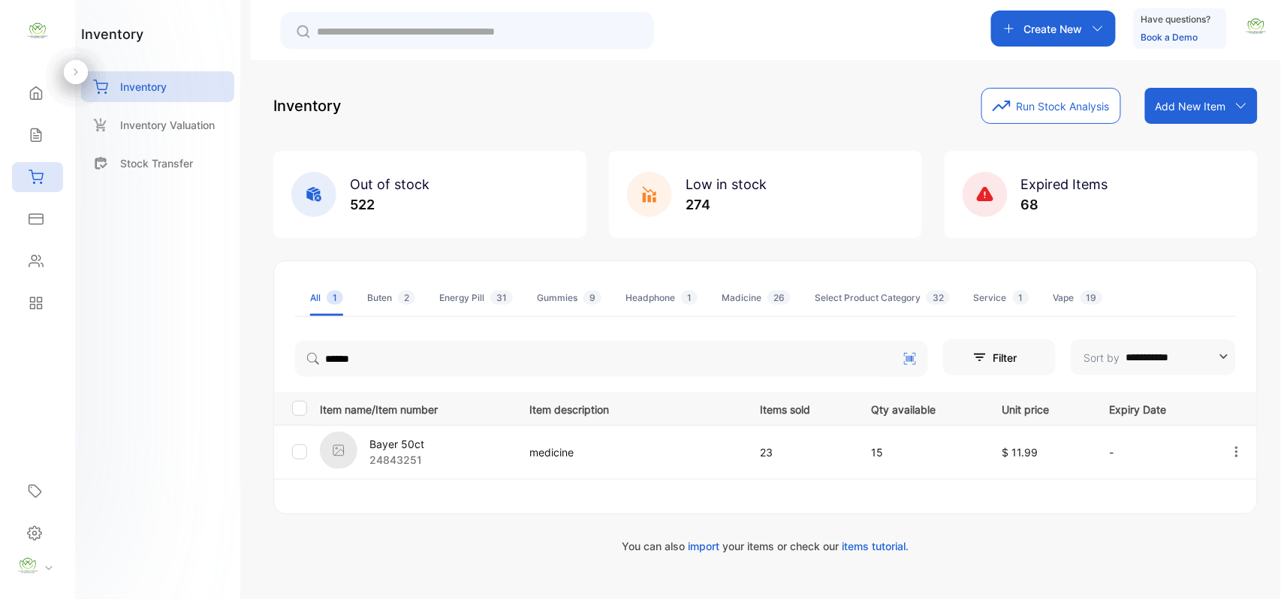
click at [43, 125] on div "Sales" at bounding box center [37, 135] width 51 height 30
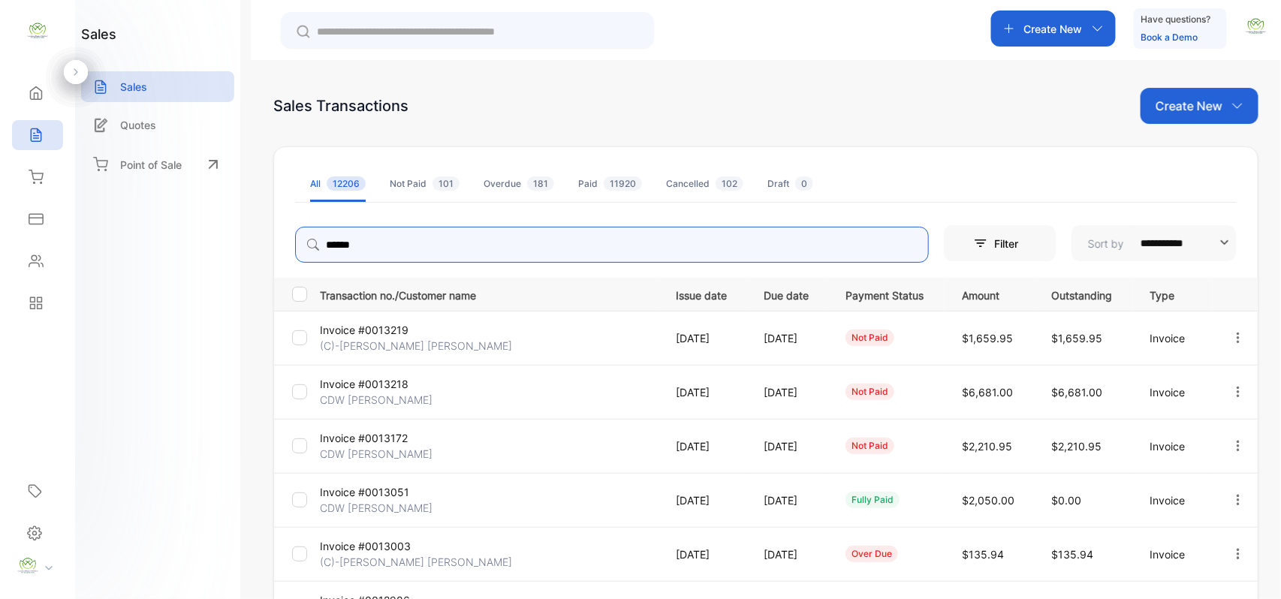
click at [382, 248] on input "******" at bounding box center [612, 245] width 634 height 36
click at [730, 337] on p "[DATE]" at bounding box center [704, 338] width 57 height 16
click at [357, 331] on p "Invoice #0013219" at bounding box center [376, 330] width 113 height 16
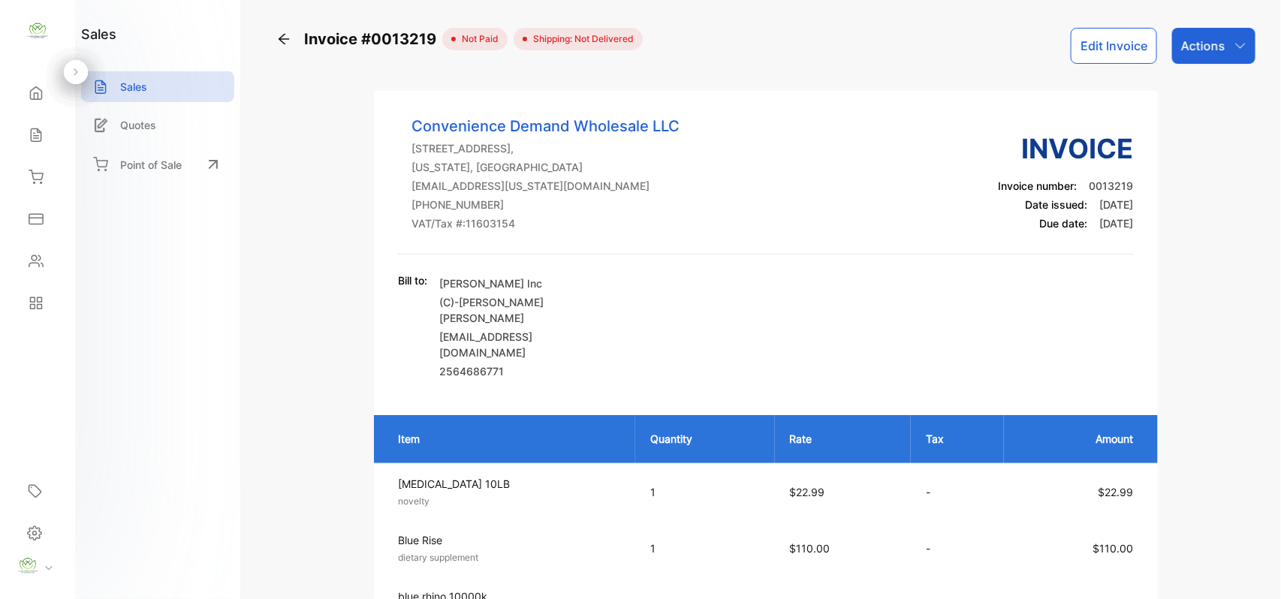
click at [1100, 50] on button "Edit Invoice" at bounding box center [1113, 46] width 86 height 36
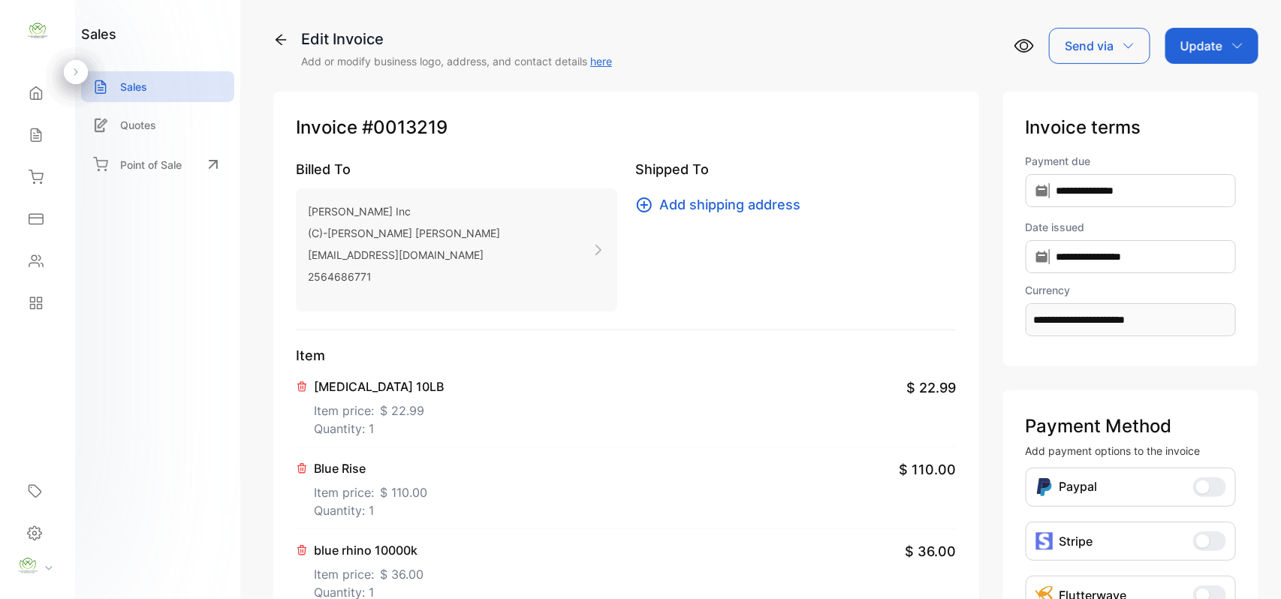
scroll to position [233, 0]
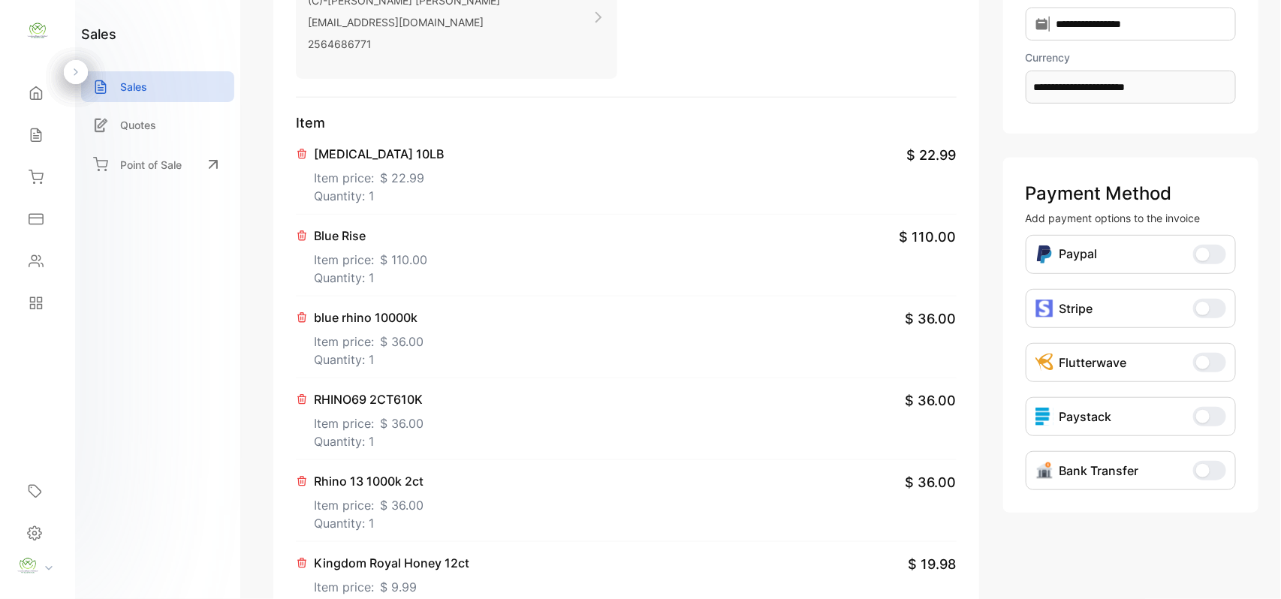
drag, startPoint x: 537, startPoint y: 267, endPoint x: 503, endPoint y: 265, distance: 34.6
click at [512, 266] on div "Blue Rise Item price: $ 110.00 Quantity: 1 $ 110.00" at bounding box center [626, 256] width 661 height 82
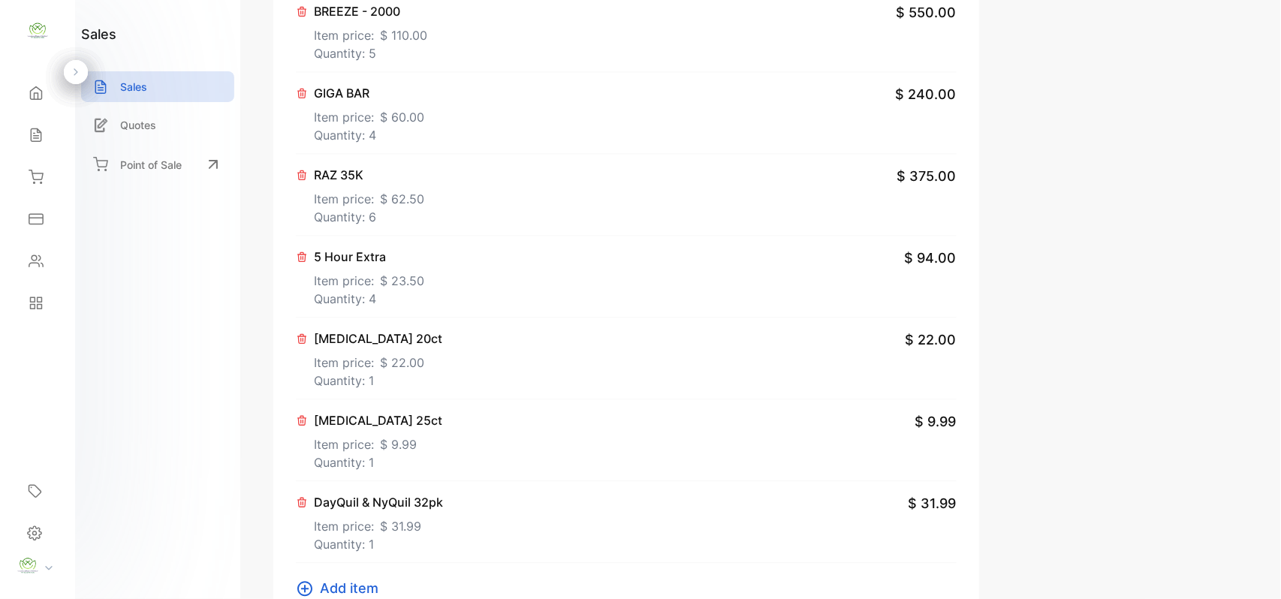
scroll to position [1471, 0]
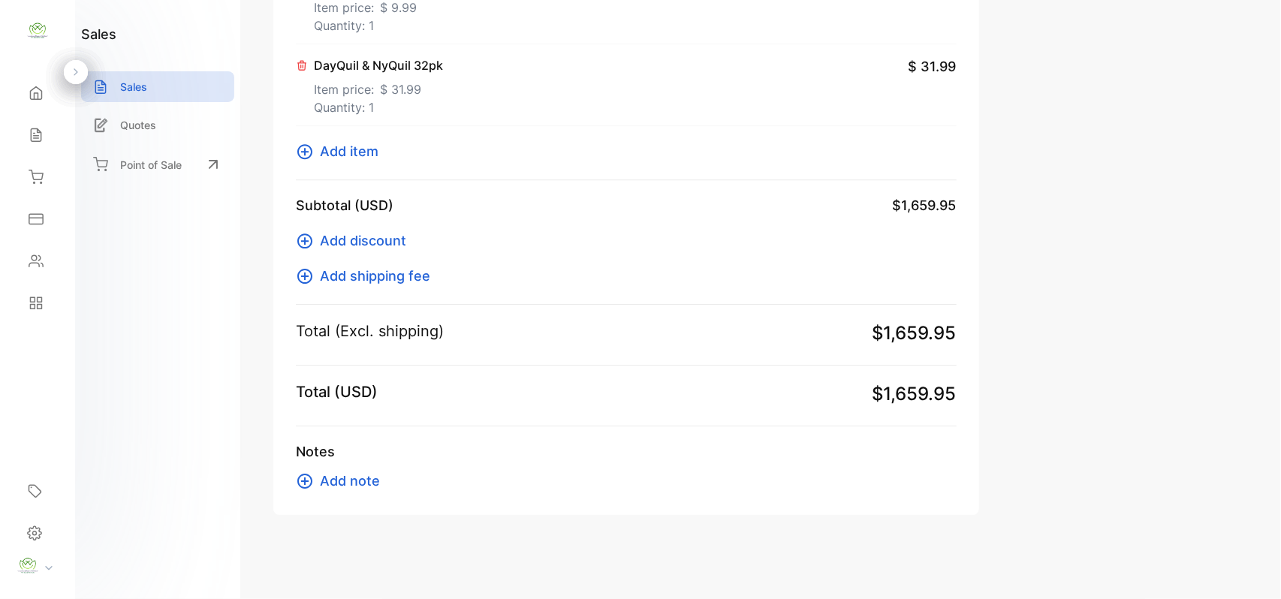
click at [341, 148] on span "Add item" at bounding box center [349, 151] width 59 height 20
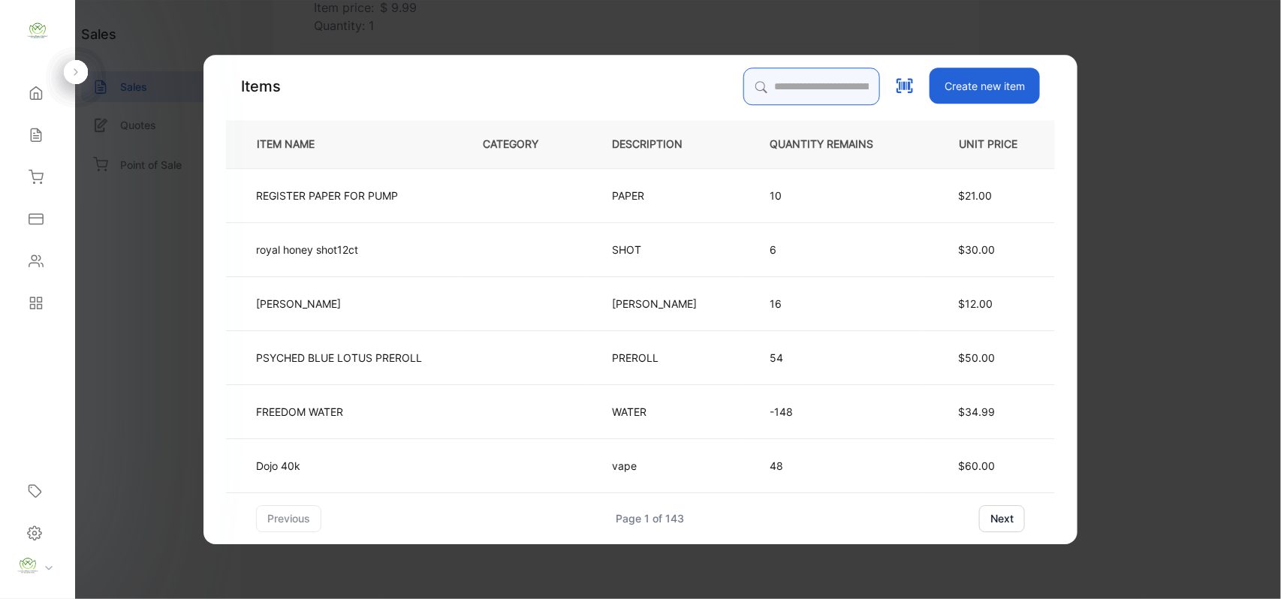
click at [751, 81] on input "search" at bounding box center [811, 87] width 137 height 38
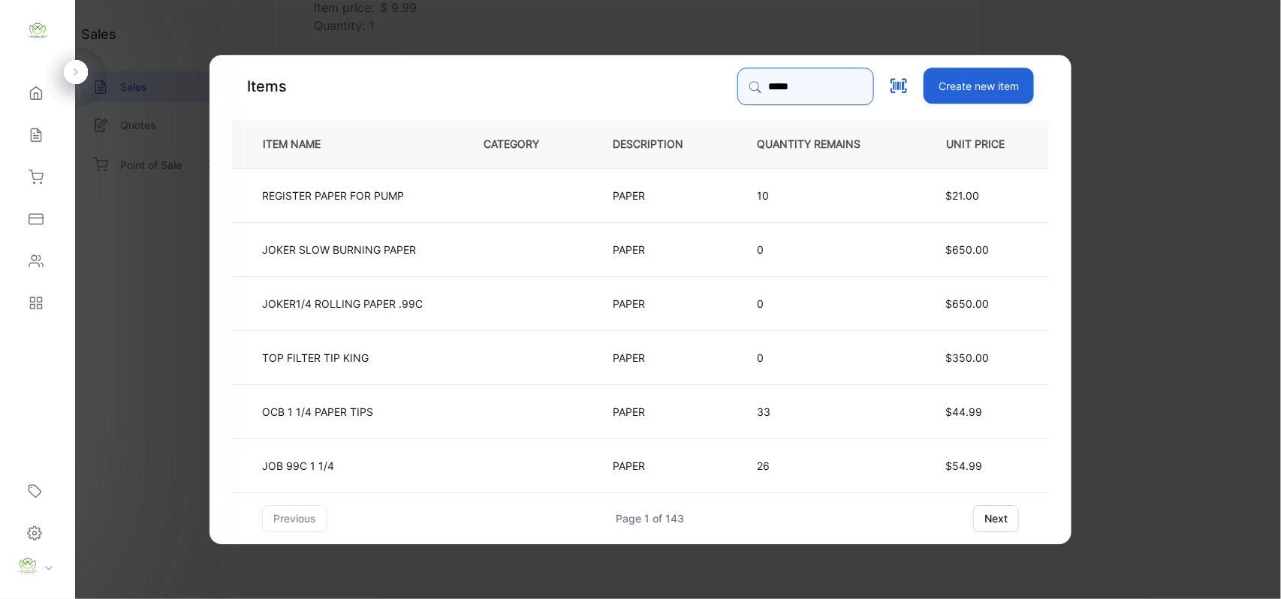
type input "*********"
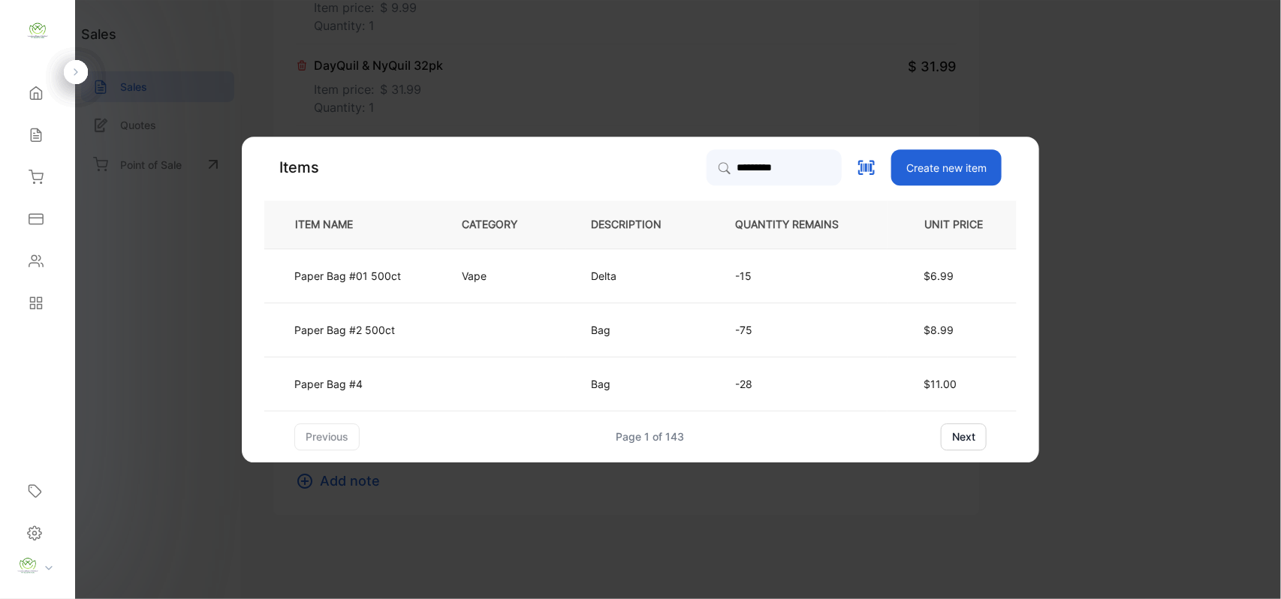
click at [435, 377] on td "Paper Bag #4" at bounding box center [350, 384] width 173 height 54
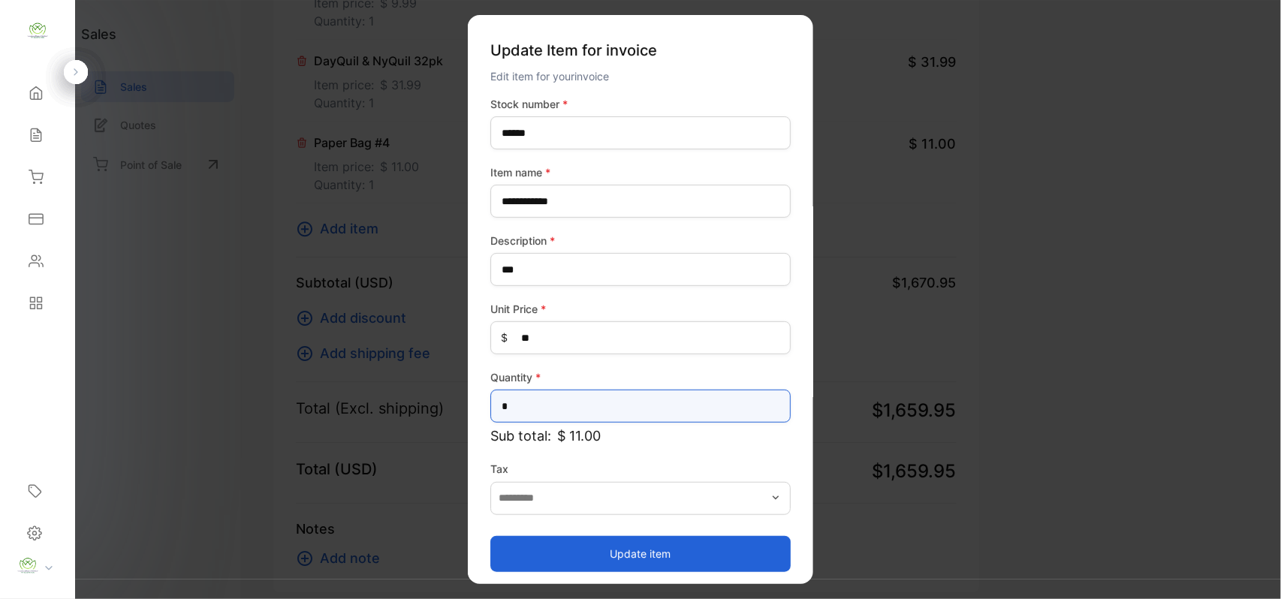
click at [528, 407] on input "*" at bounding box center [640, 406] width 300 height 33
type input "*"
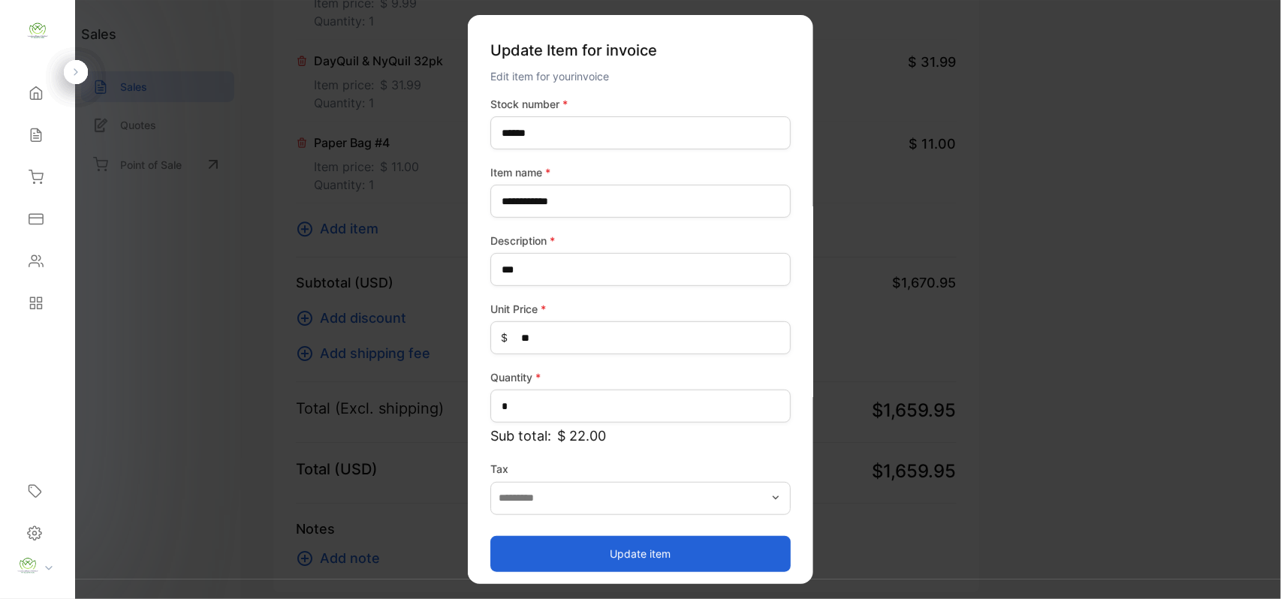
click at [649, 550] on button "Update item" at bounding box center [640, 553] width 300 height 36
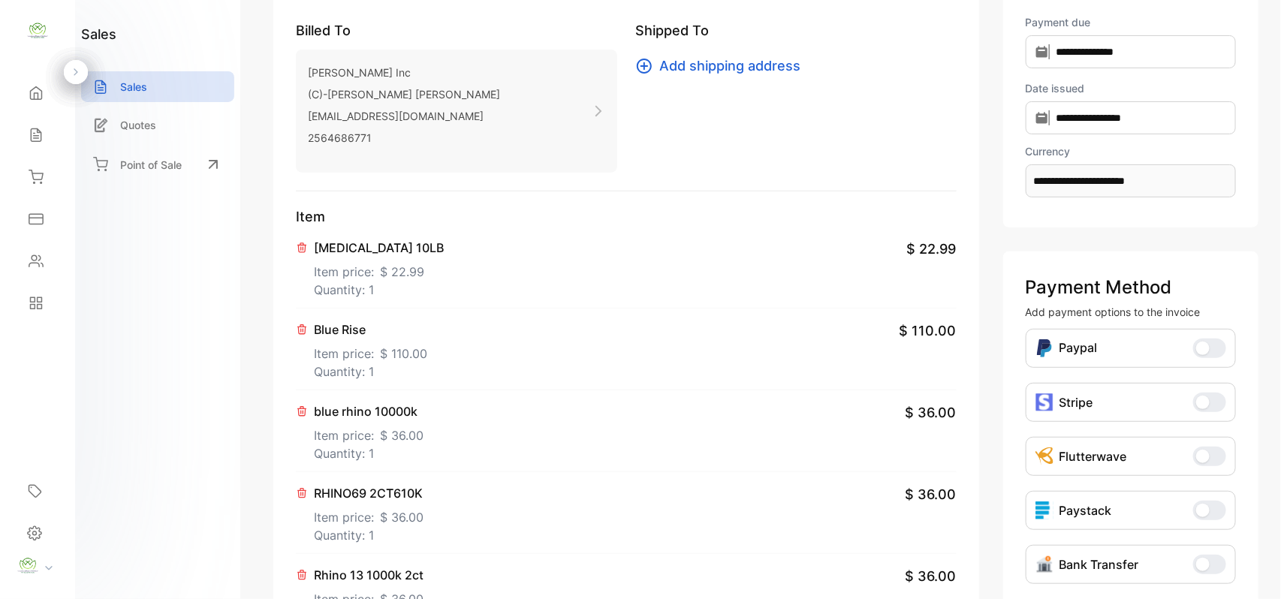
scroll to position [0, 0]
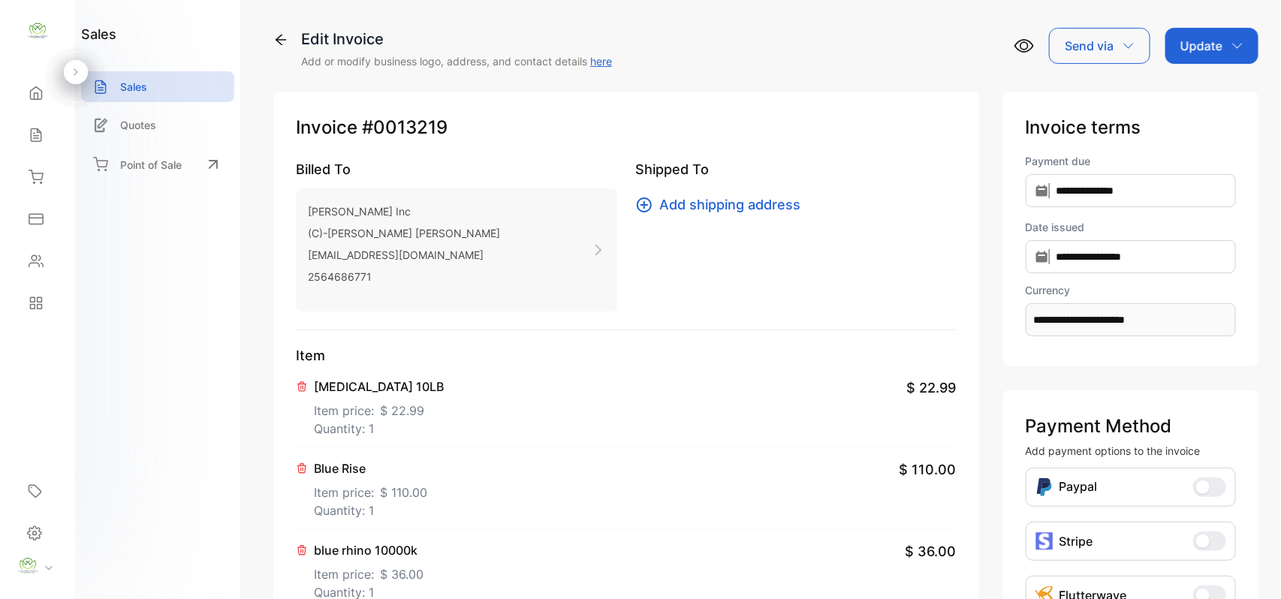
click at [1201, 49] on p "Update" at bounding box center [1201, 46] width 42 height 18
click at [1193, 100] on div "Invoice" at bounding box center [1214, 95] width 86 height 30
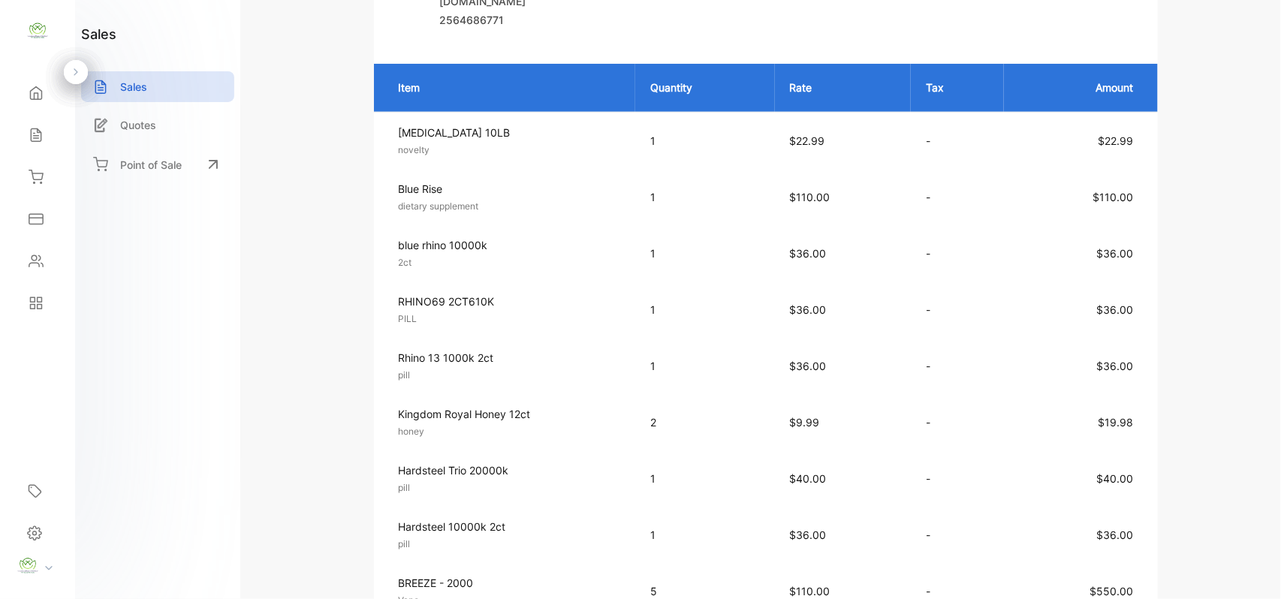
scroll to position [233, 0]
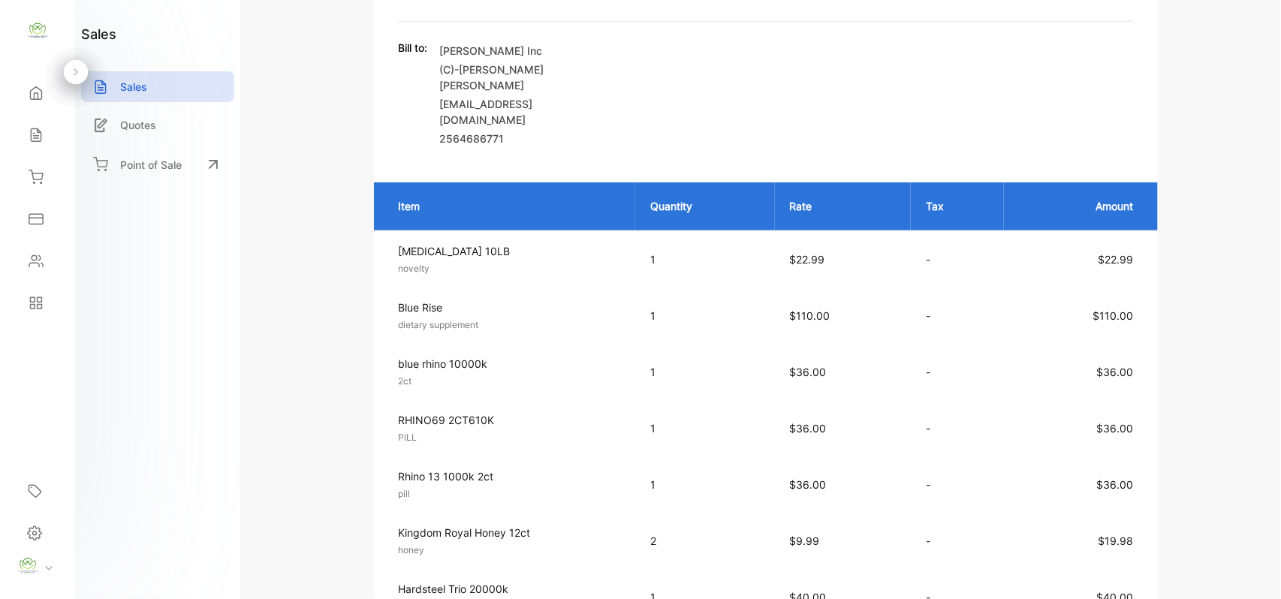
click at [40, 129] on icon at bounding box center [36, 135] width 15 height 15
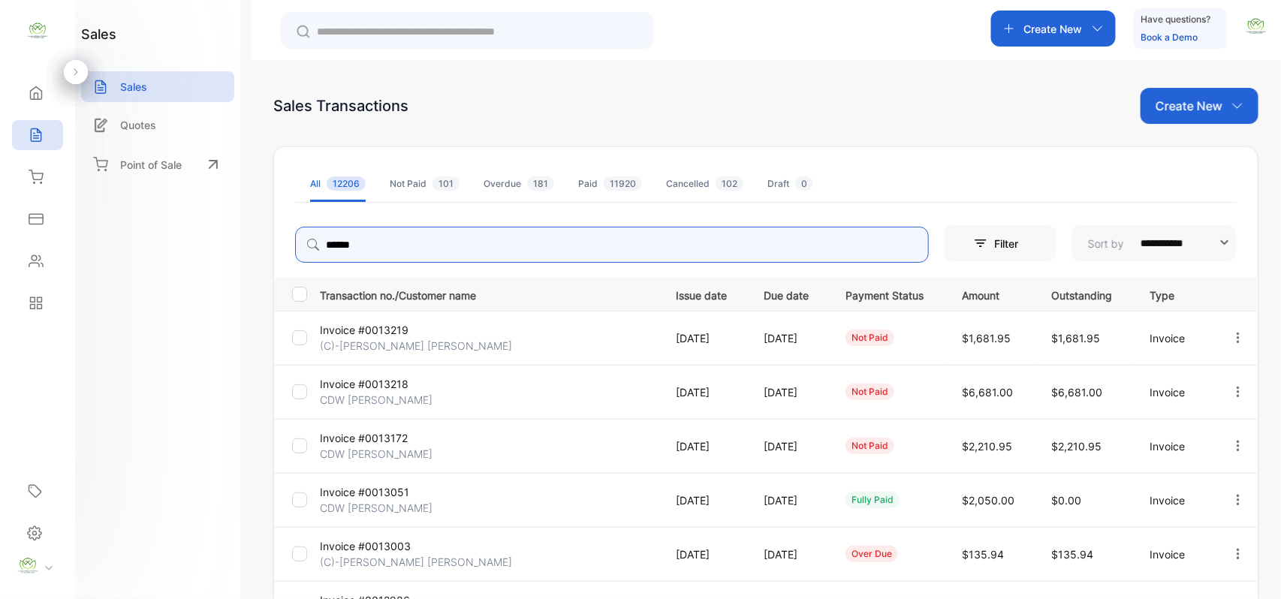
drag, startPoint x: 366, startPoint y: 247, endPoint x: 301, endPoint y: 247, distance: 65.3
click at [301, 247] on input "******" at bounding box center [612, 245] width 634 height 36
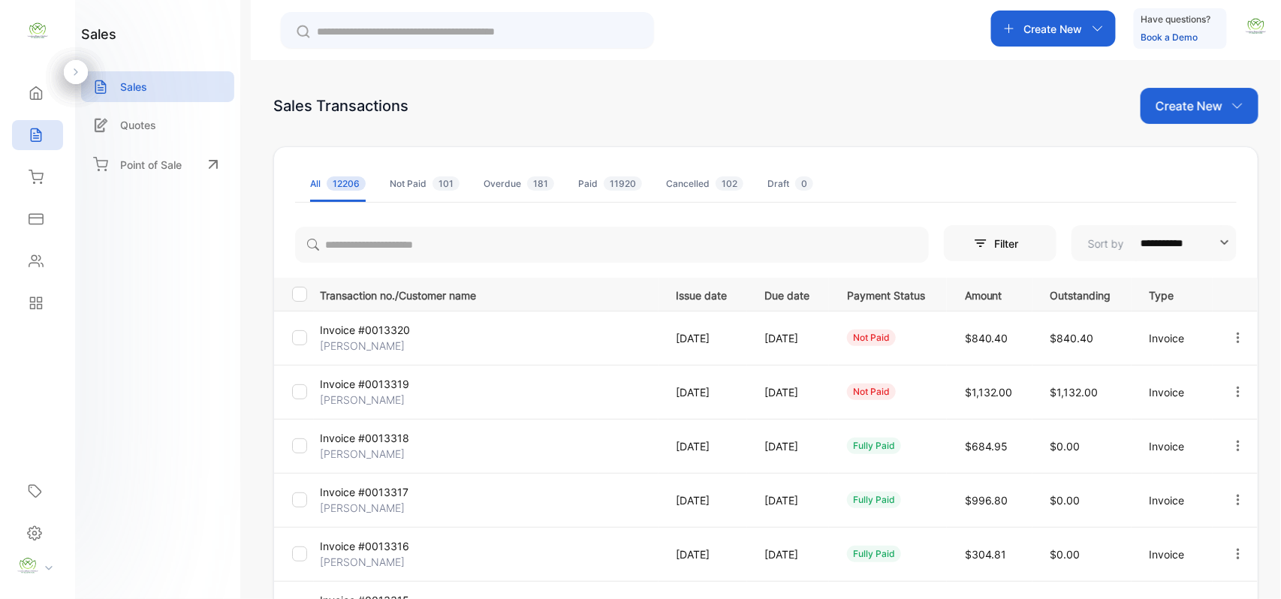
click at [387, 330] on p "Invoice #0013320" at bounding box center [376, 330] width 113 height 16
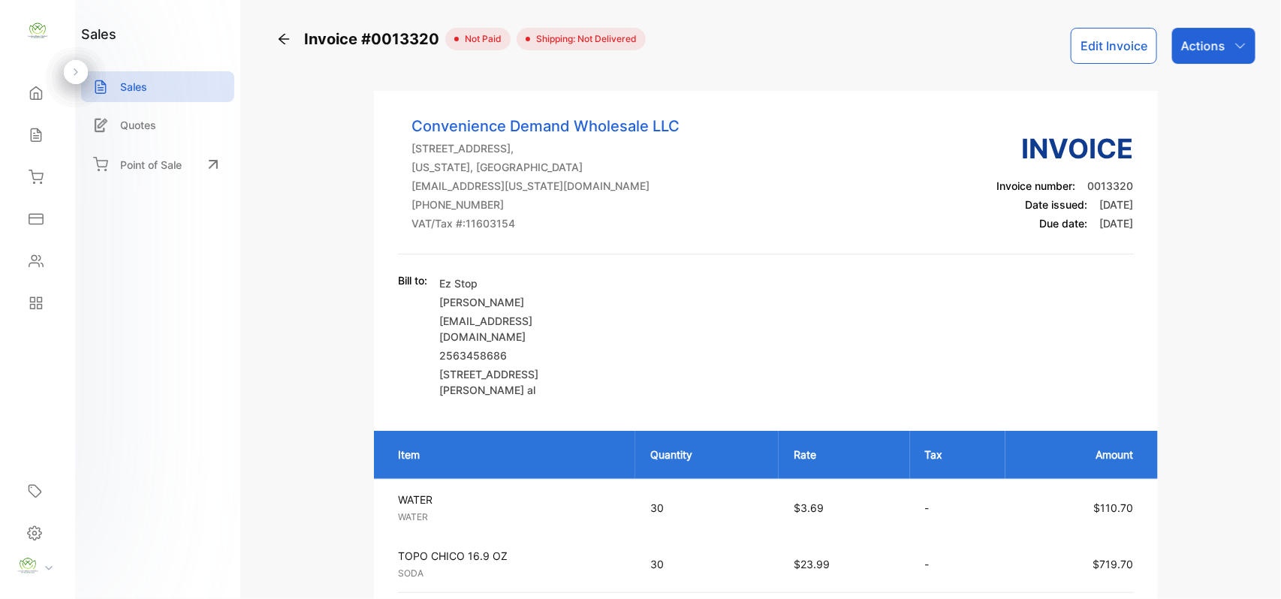
click at [50, 137] on div "Sales" at bounding box center [37, 135] width 51 height 30
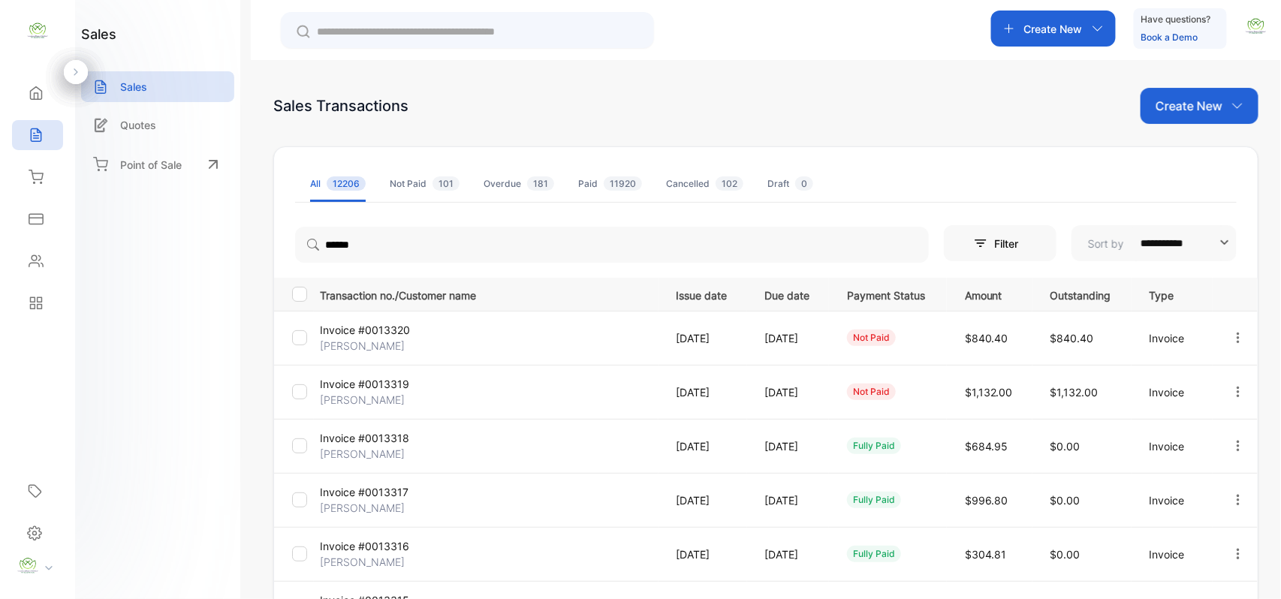
click at [1049, 25] on p "Create New" at bounding box center [1053, 29] width 59 height 16
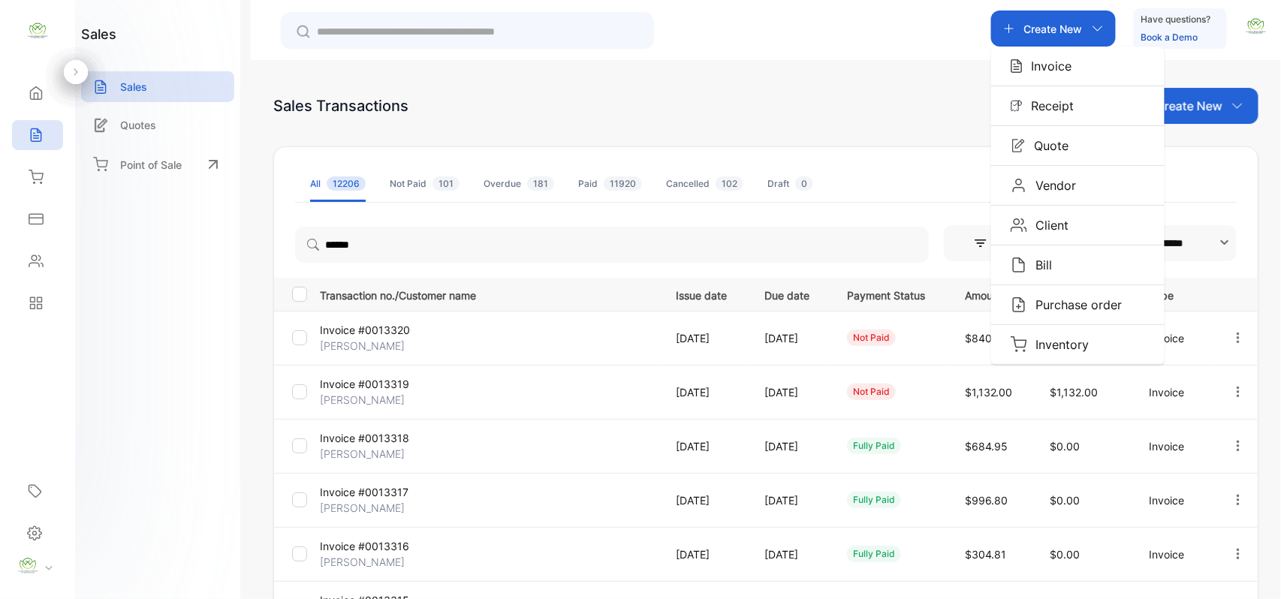
click at [1034, 56] on div "Invoice" at bounding box center [1077, 66] width 173 height 39
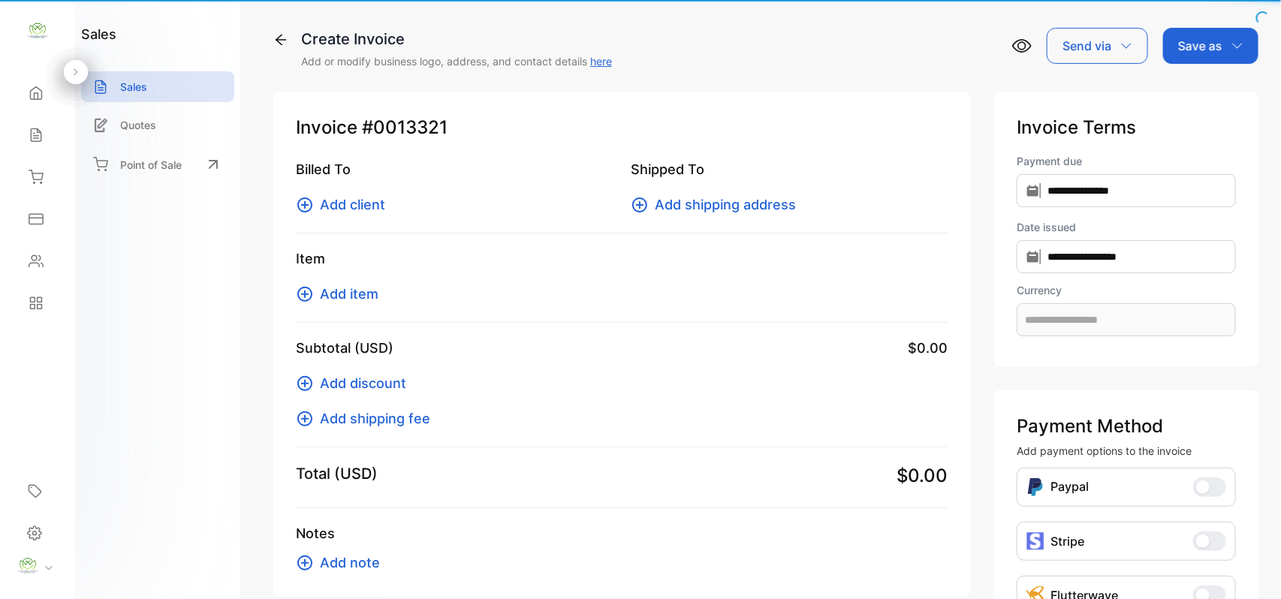
type input "**********"
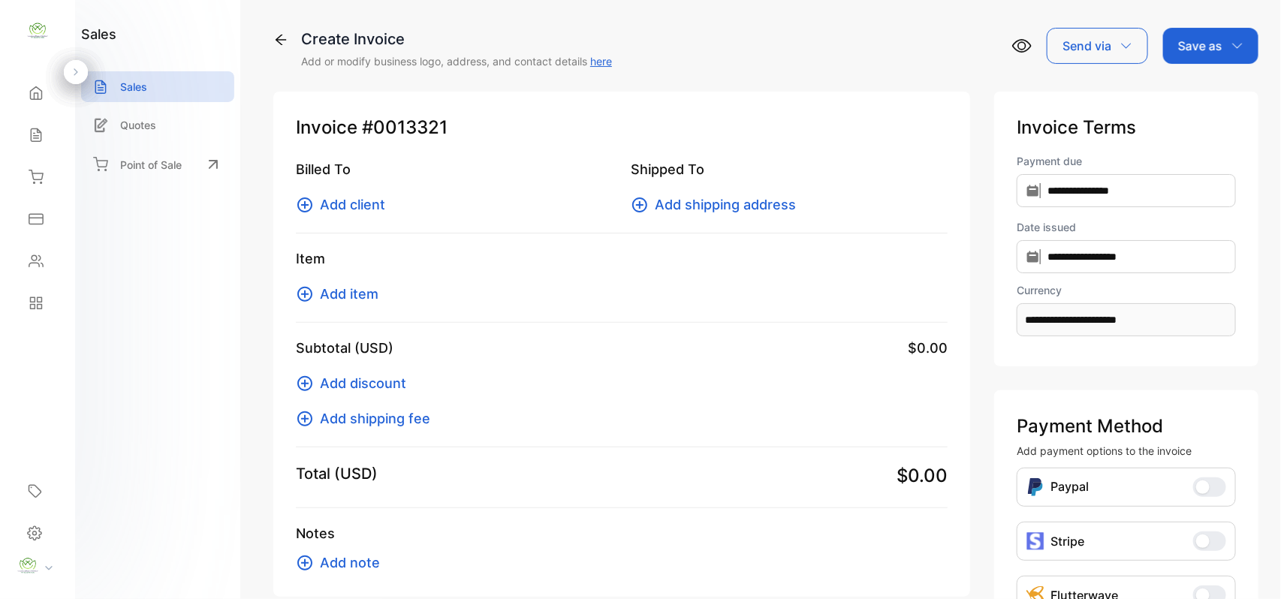
click at [311, 203] on icon at bounding box center [304, 204] width 15 height 15
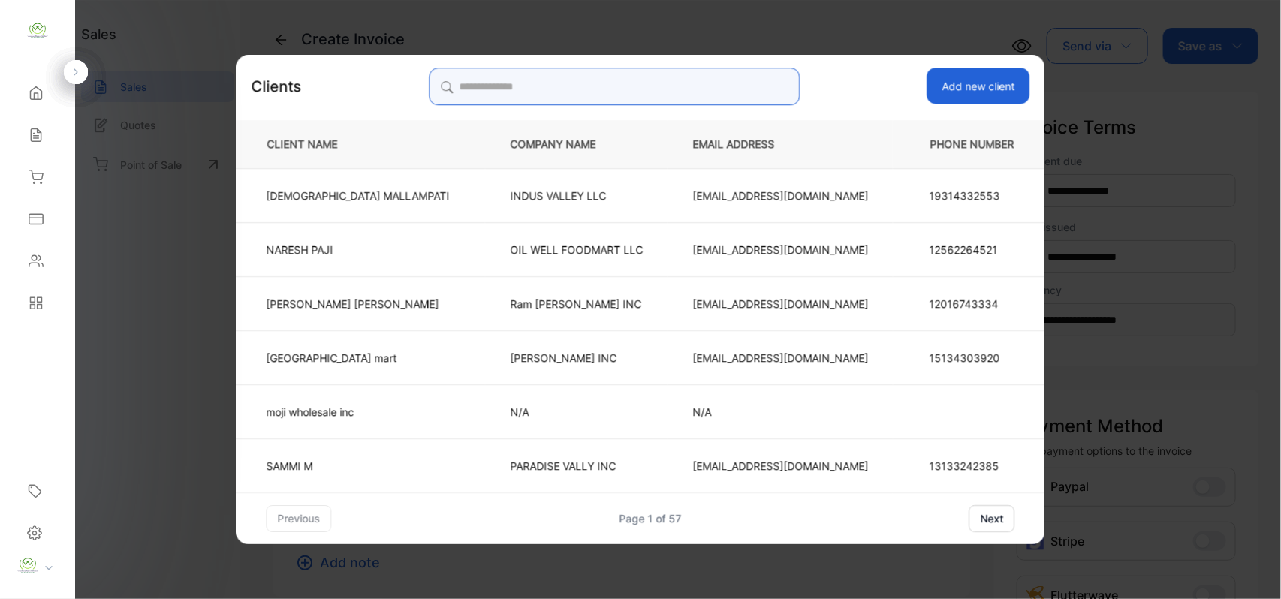
click at [676, 74] on input "search" at bounding box center [614, 87] width 371 height 38
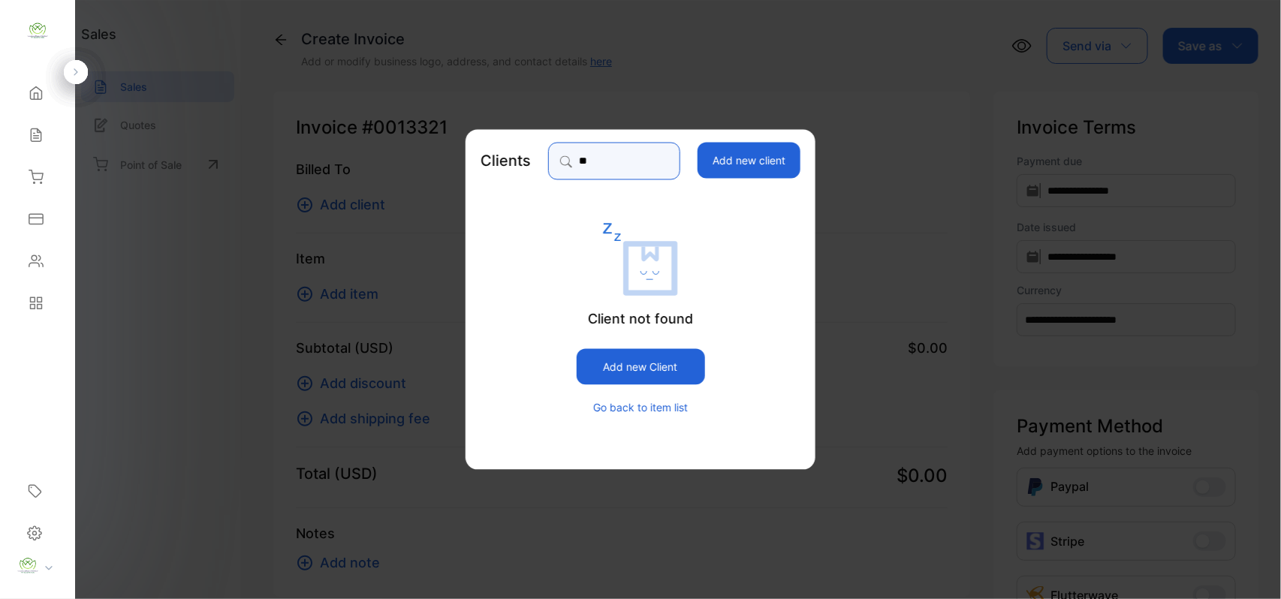
type input "*"
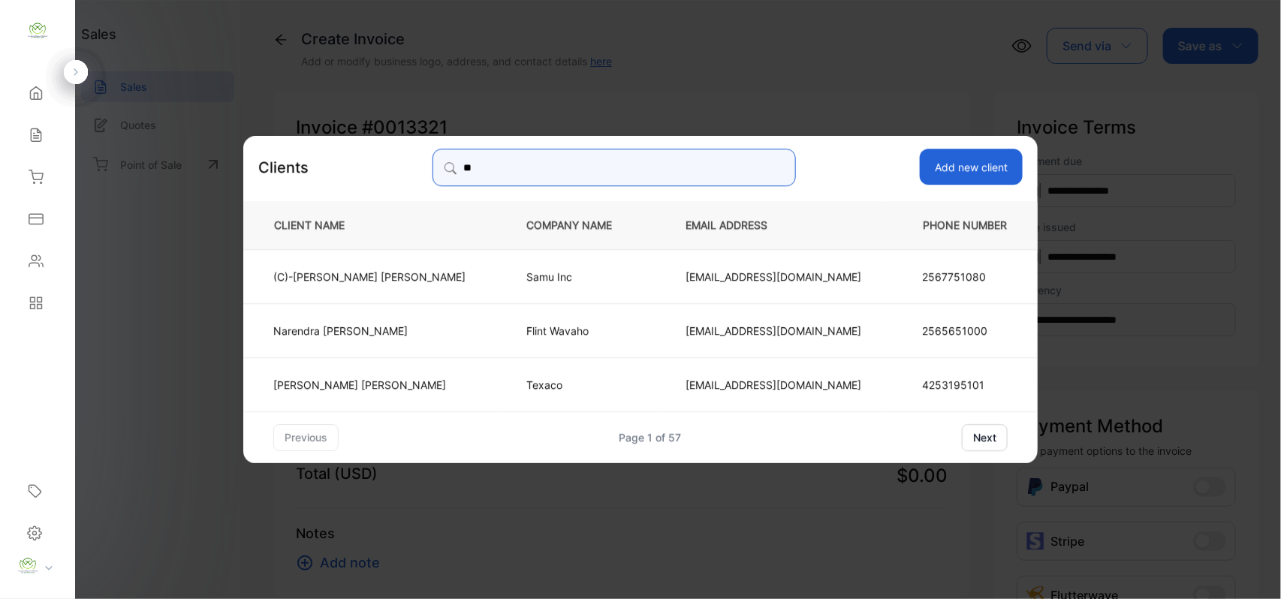
type input "*"
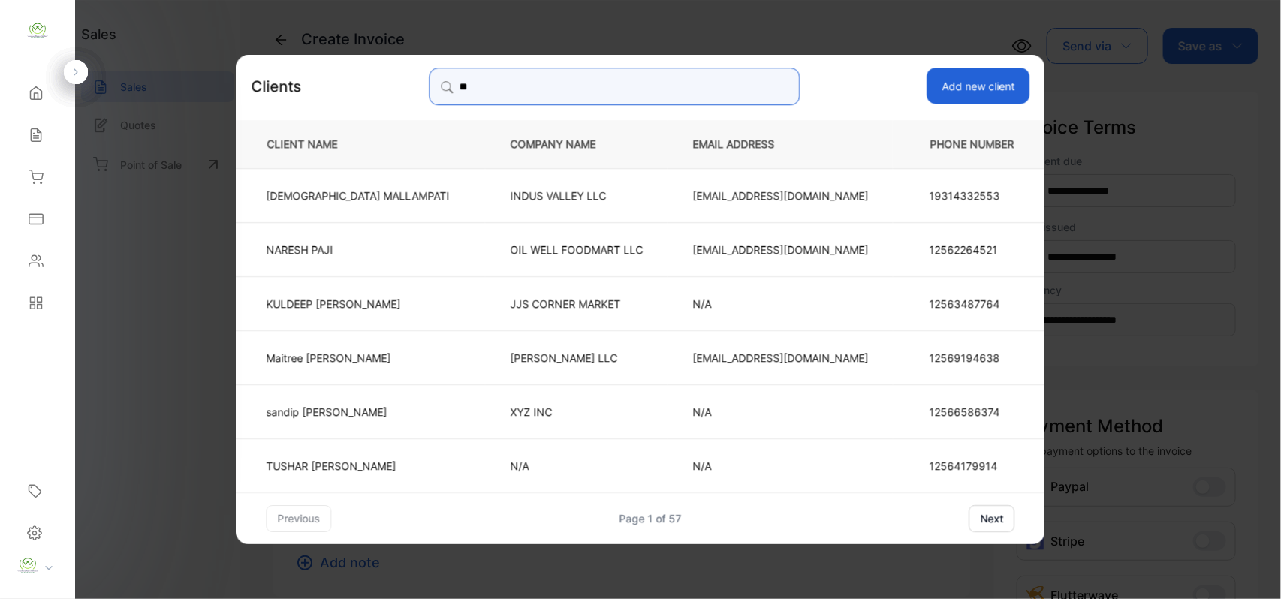
type input "*"
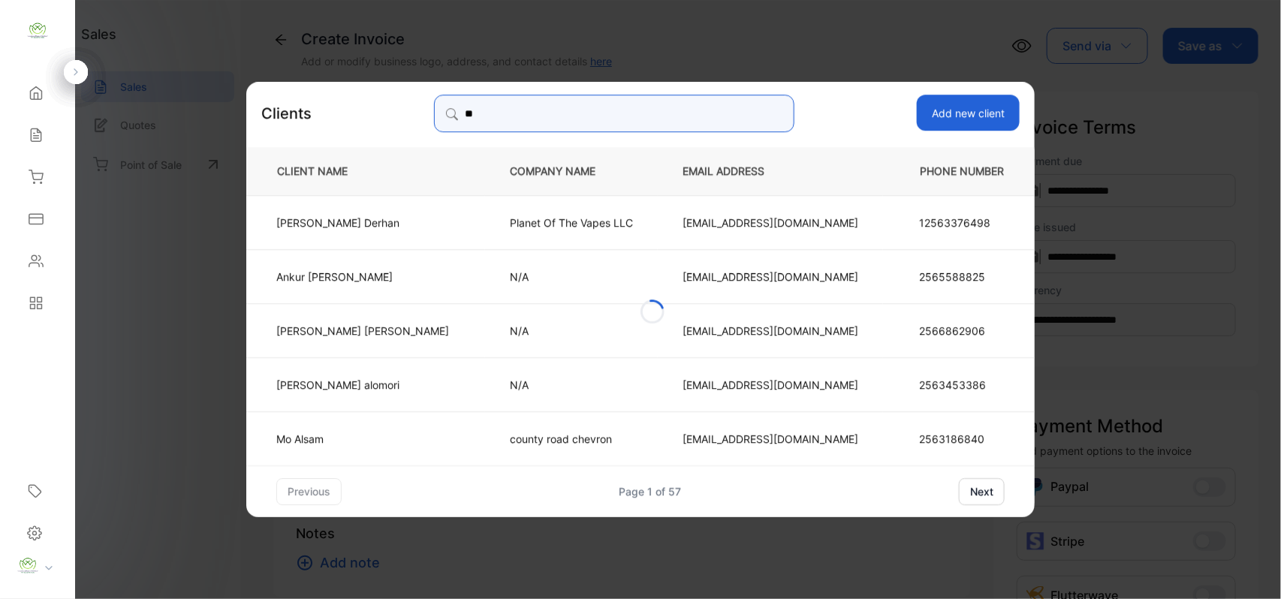
type input "*"
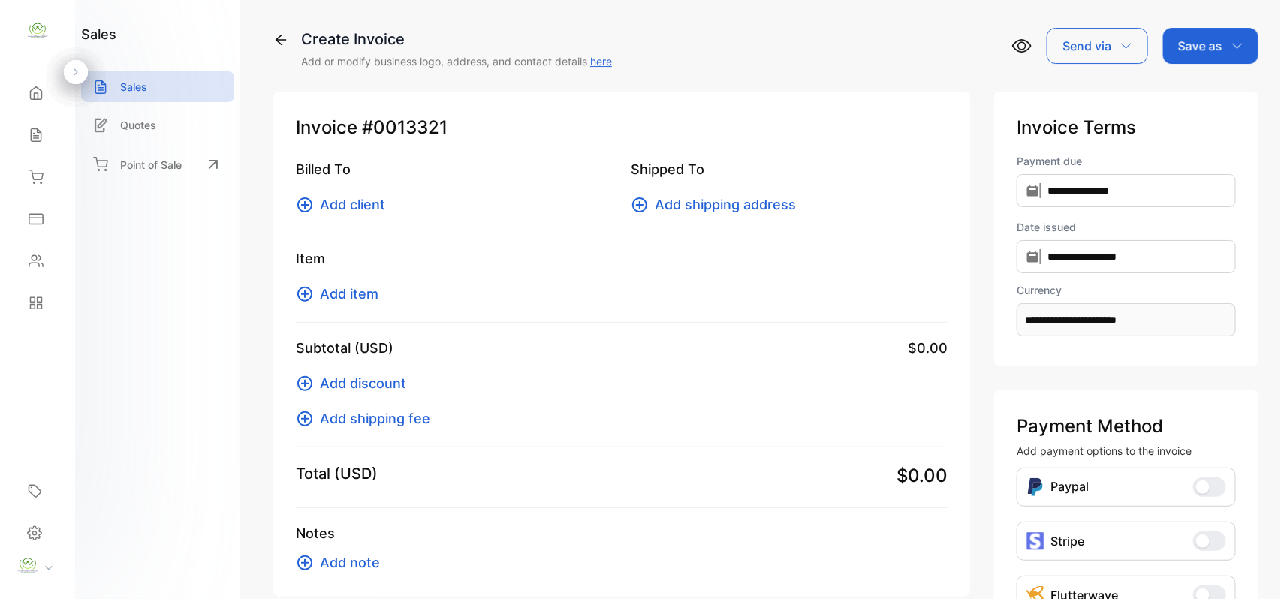
click at [34, 181] on icon at bounding box center [36, 177] width 15 height 15
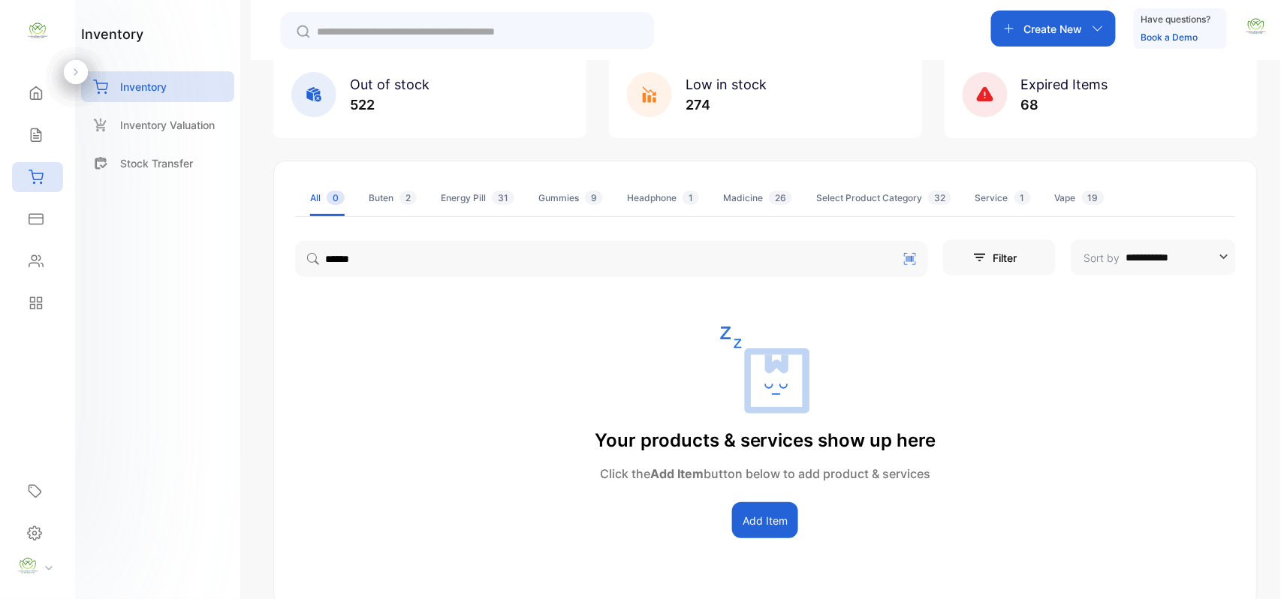
scroll to position [171, 0]
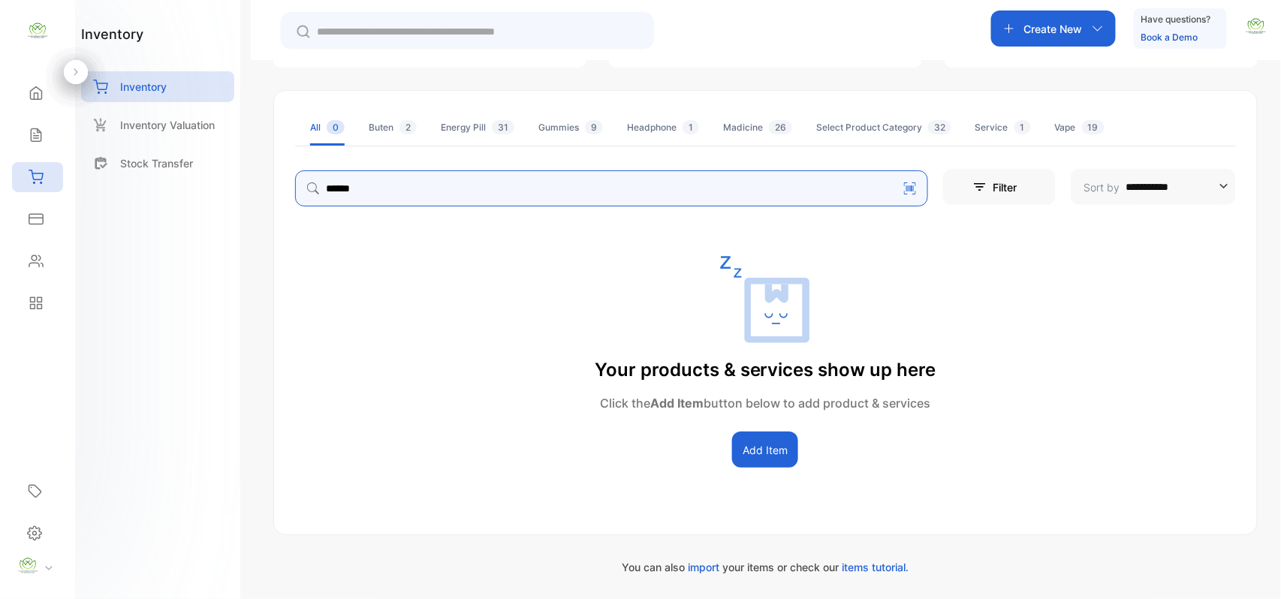
click at [832, 199] on input "******" at bounding box center [611, 188] width 633 height 36
drag, startPoint x: 350, startPoint y: 189, endPoint x: 313, endPoint y: 189, distance: 36.8
click at [313, 189] on div "******" at bounding box center [611, 185] width 633 height 42
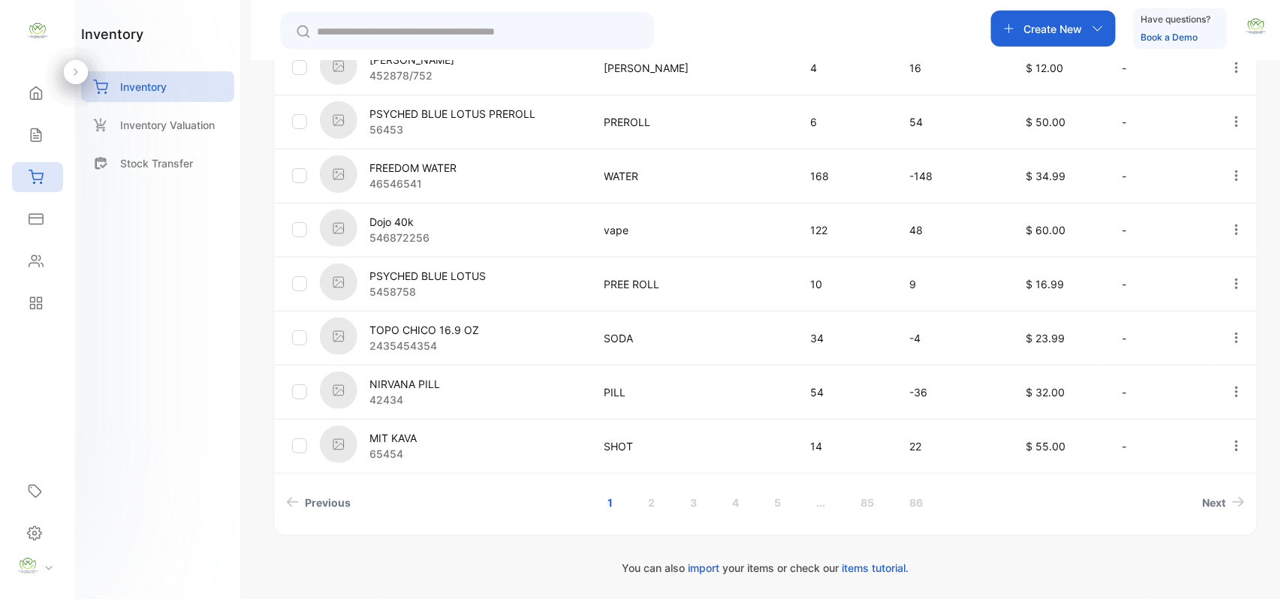
scroll to position [493, 0]
click at [652, 502] on link "2" at bounding box center [651, 502] width 43 height 28
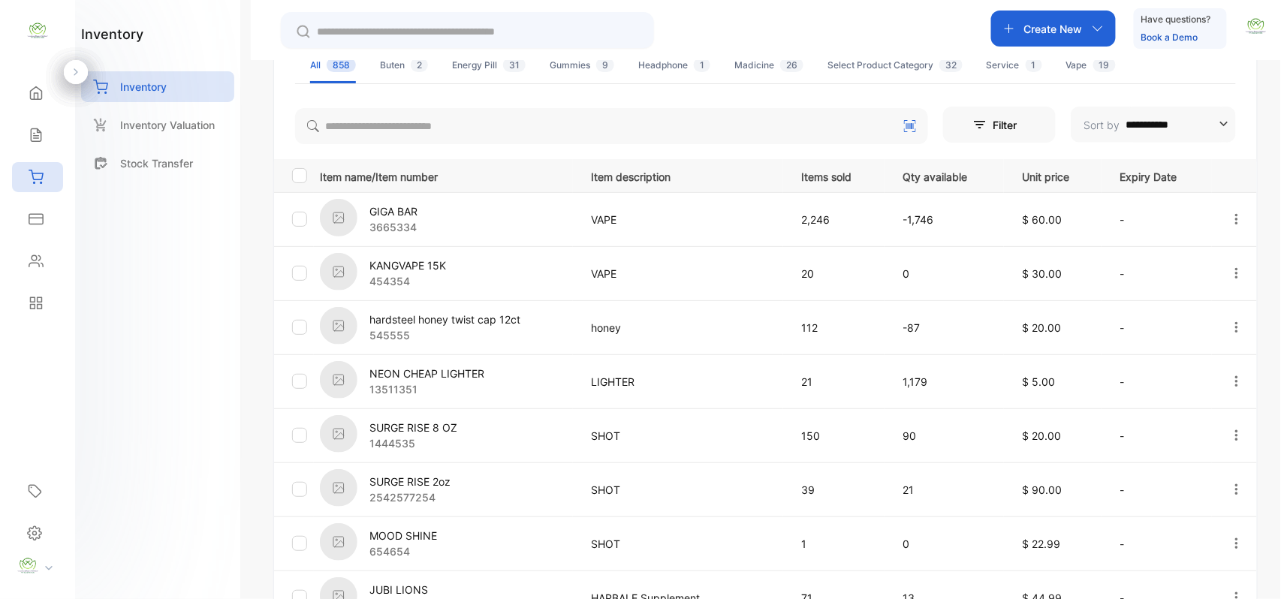
scroll to position [467, 0]
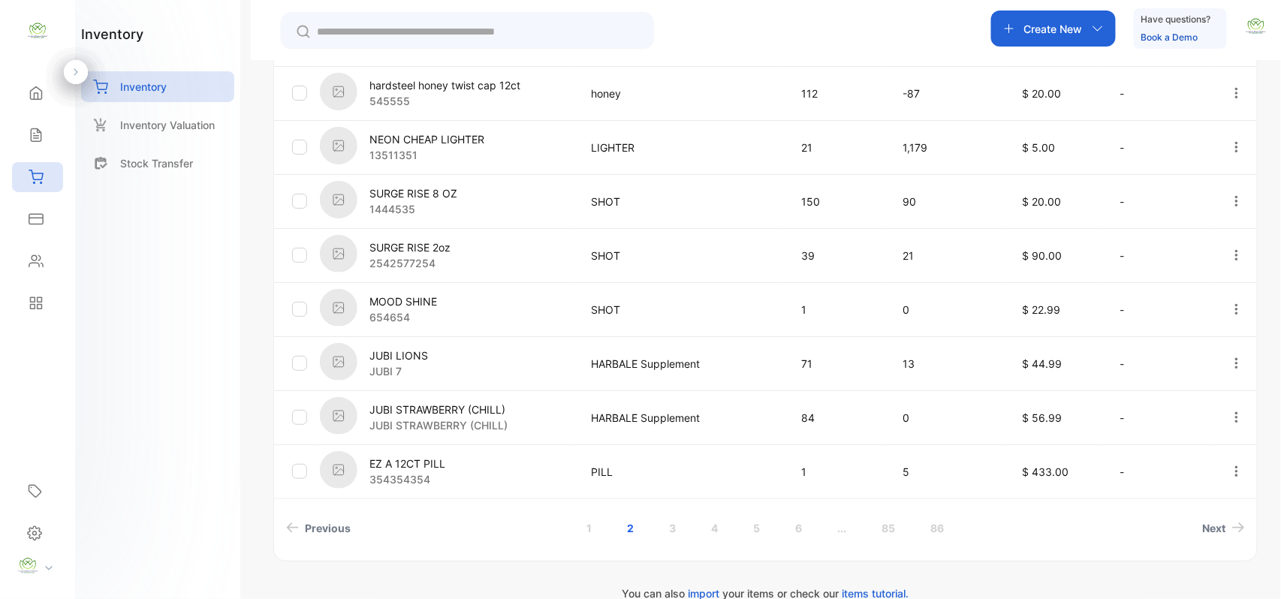
click at [668, 522] on link "3" at bounding box center [672, 528] width 43 height 28
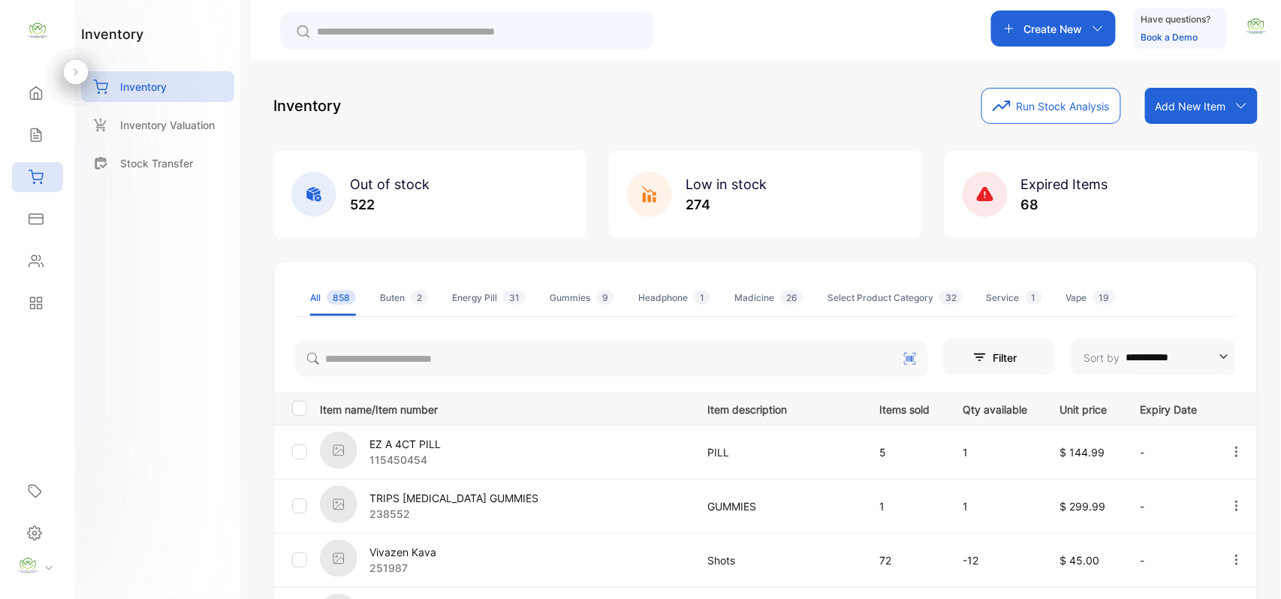
scroll to position [493, 0]
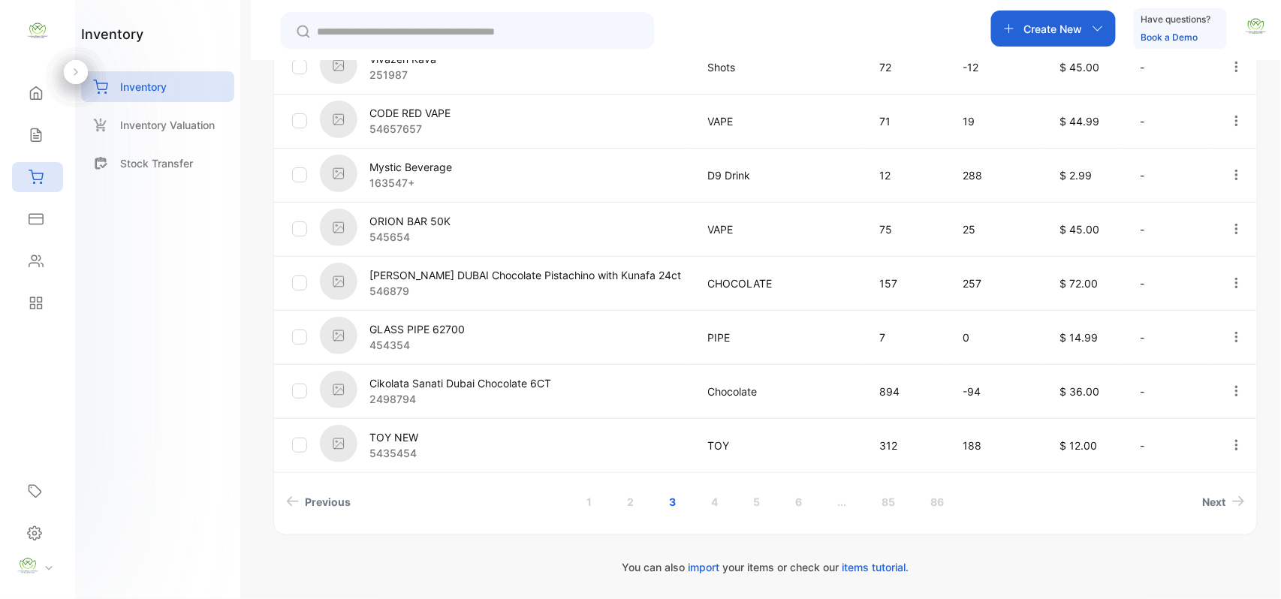
click at [712, 502] on link "4" at bounding box center [714, 502] width 43 height 28
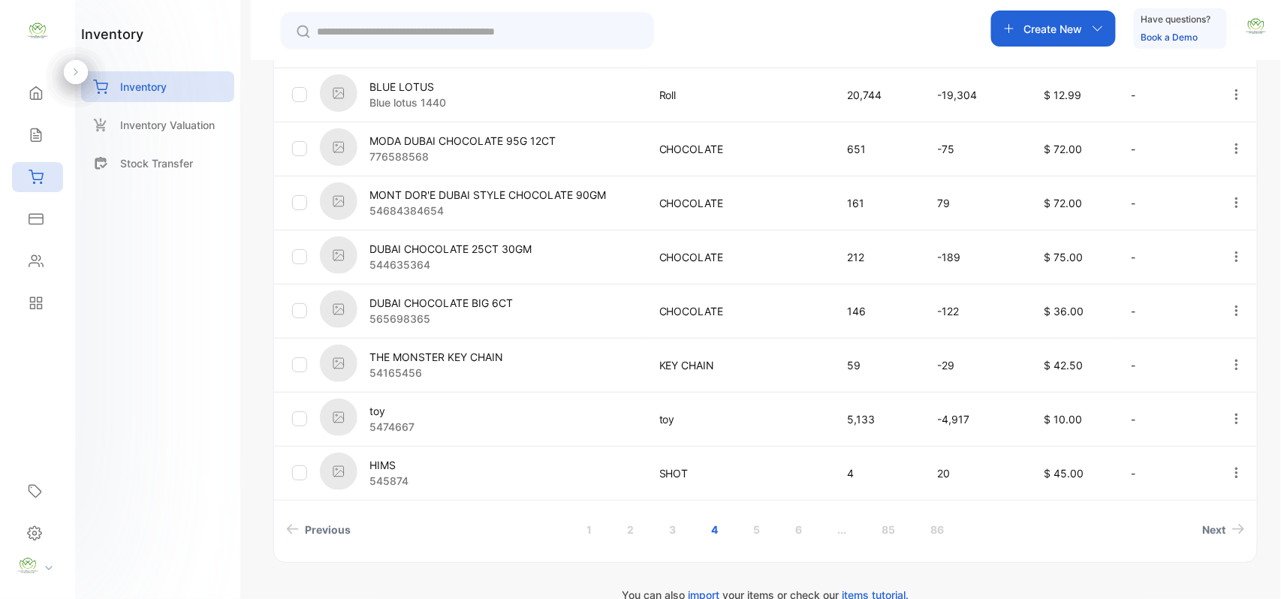
click at [749, 536] on link "5" at bounding box center [756, 530] width 43 height 28
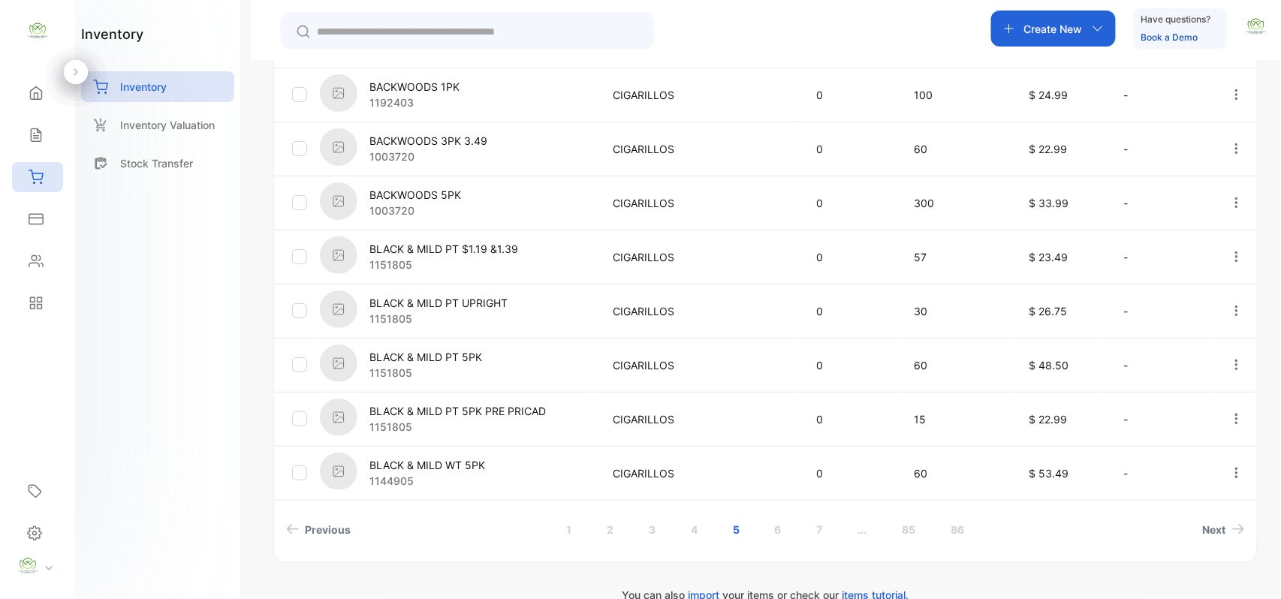
scroll to position [0, 0]
